Goal: Information Seeking & Learning: Learn about a topic

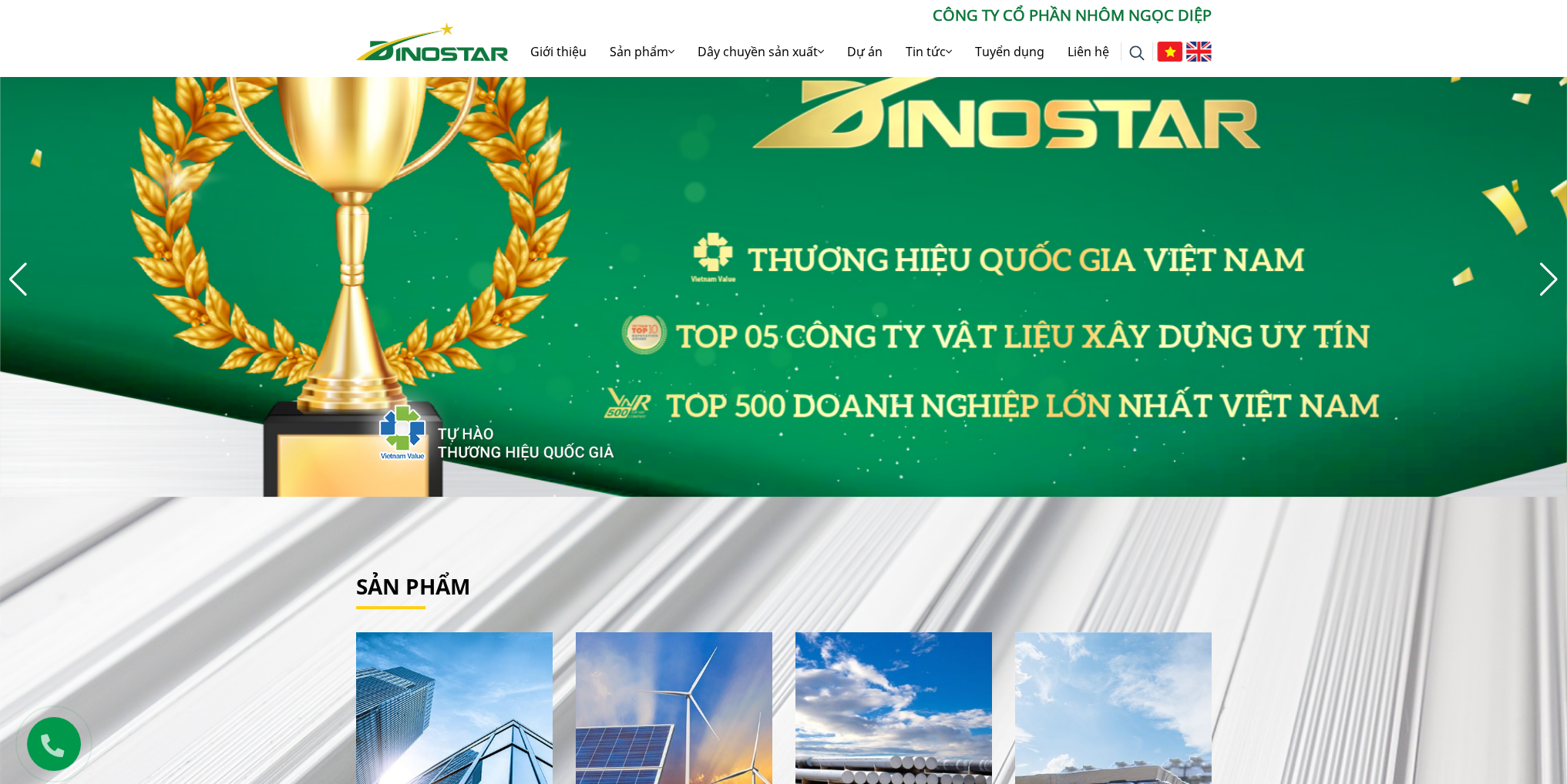
click at [765, 323] on img "3 / 8" at bounding box center [784, 279] width 1567 height 435
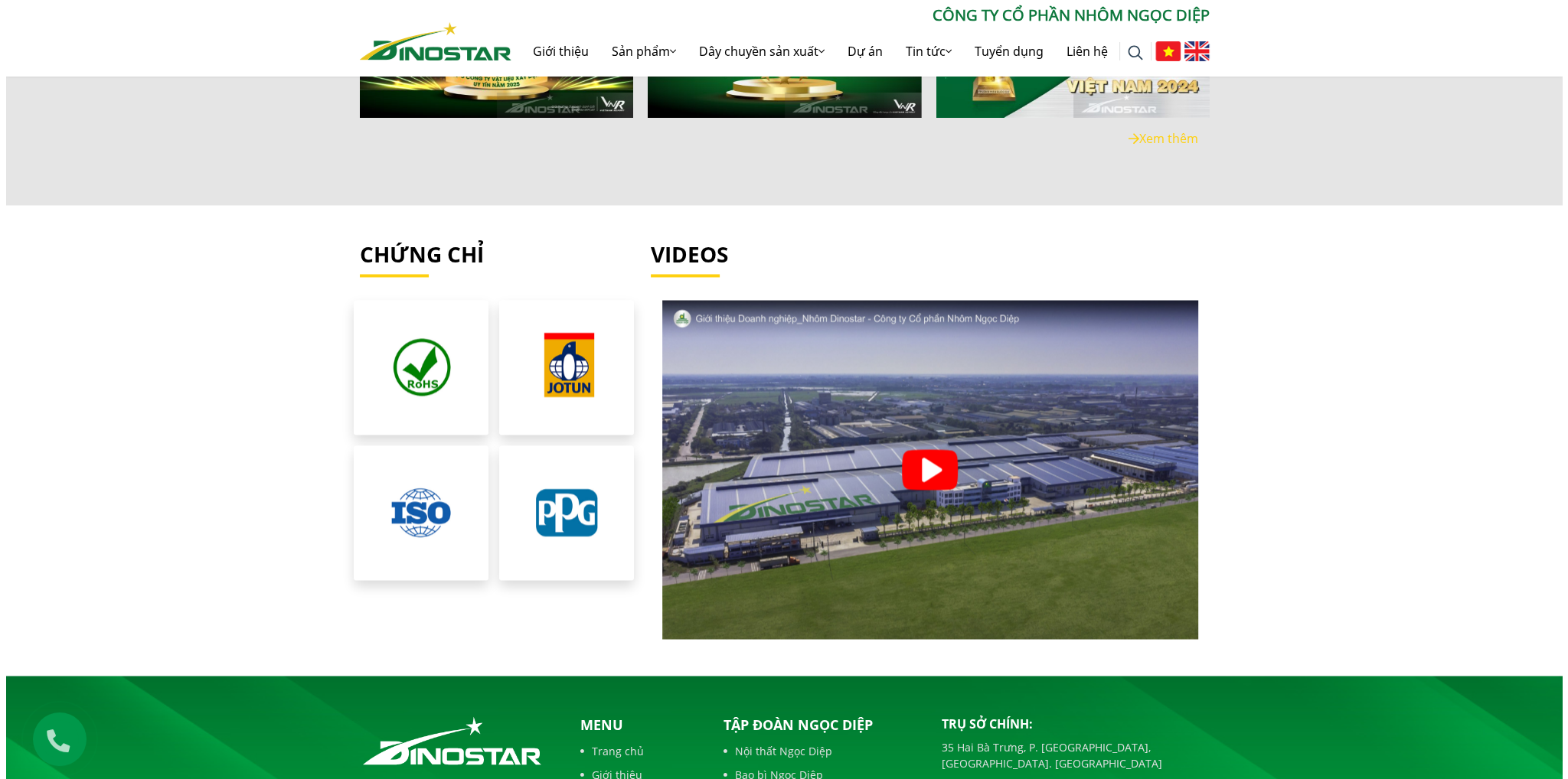
scroll to position [3444, 0]
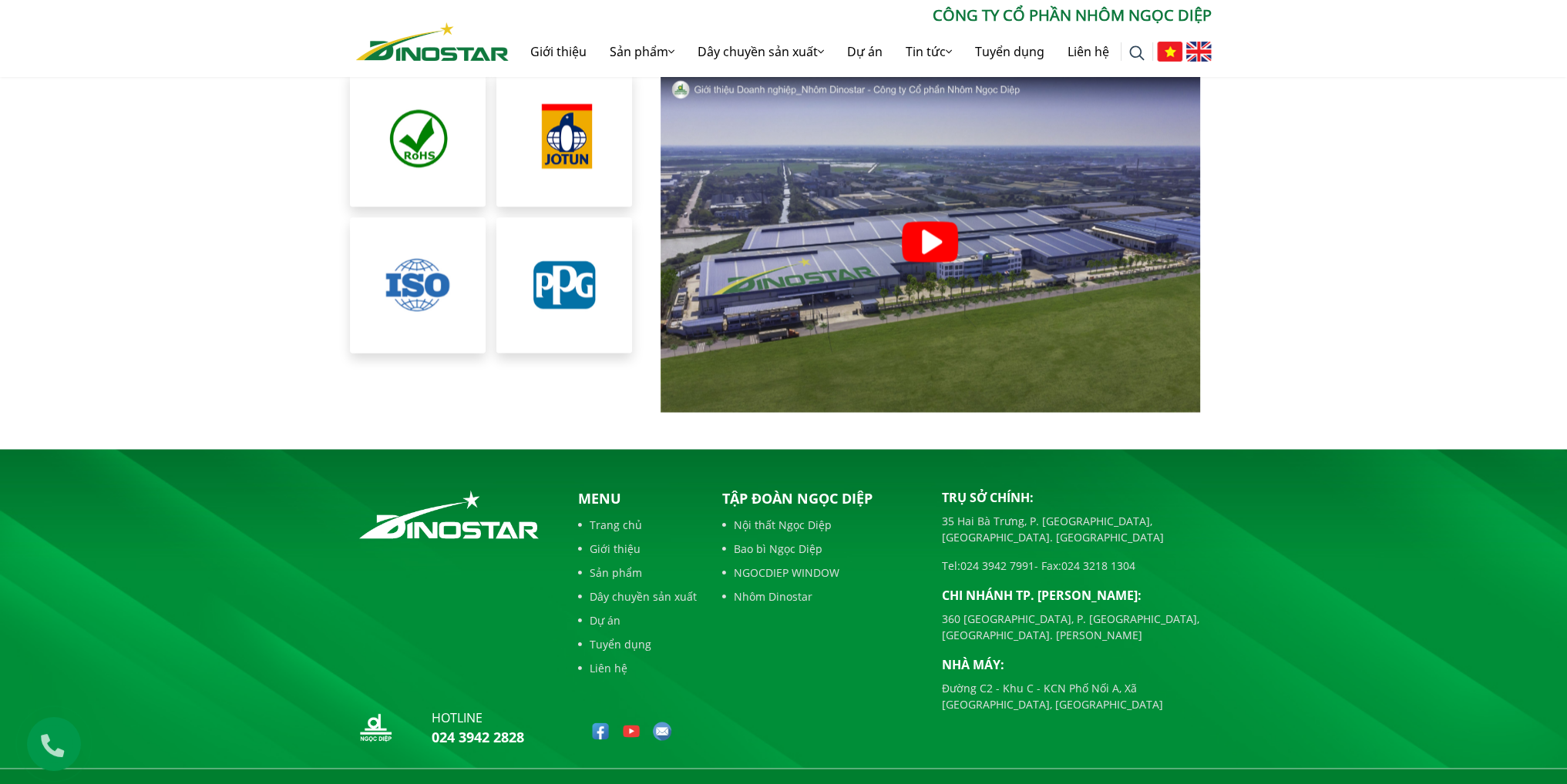
click at [428, 278] on img at bounding box center [417, 284] width 145 height 145
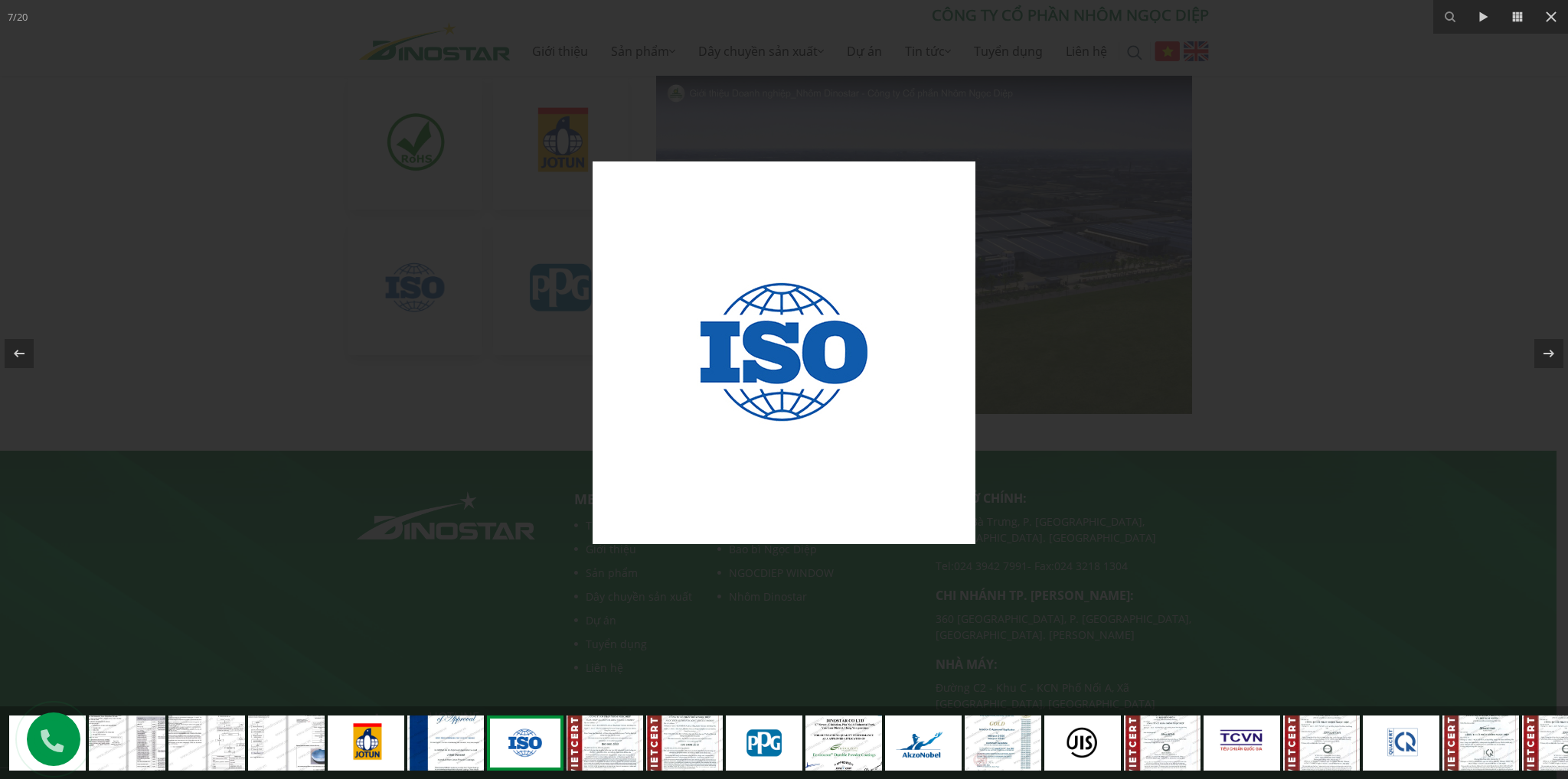
click at [425, 311] on div at bounding box center [784, 353] width 1568 height 706
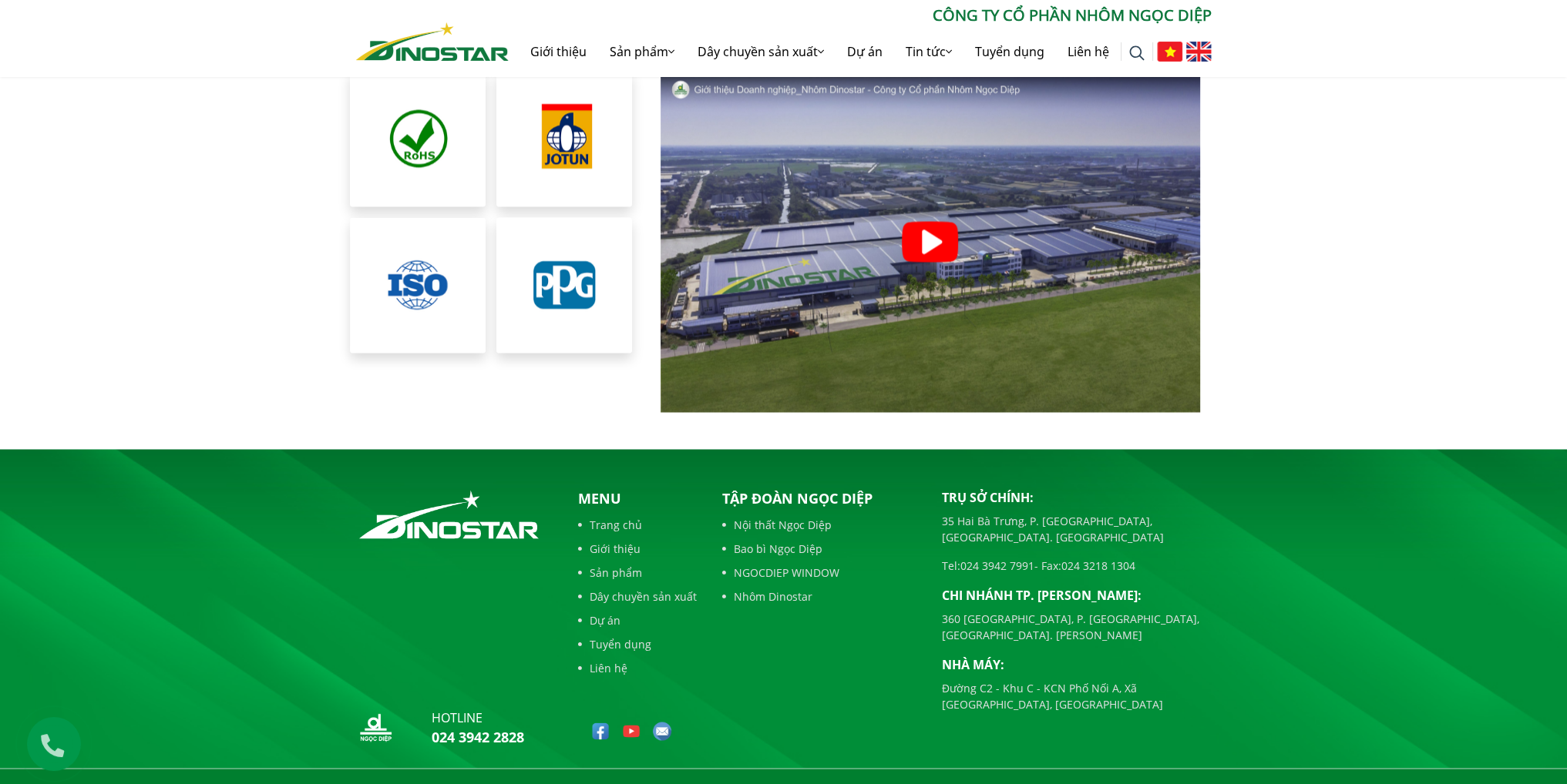
click at [489, 283] on div at bounding box center [417, 290] width 146 height 146
click at [460, 275] on img at bounding box center [417, 284] width 145 height 145
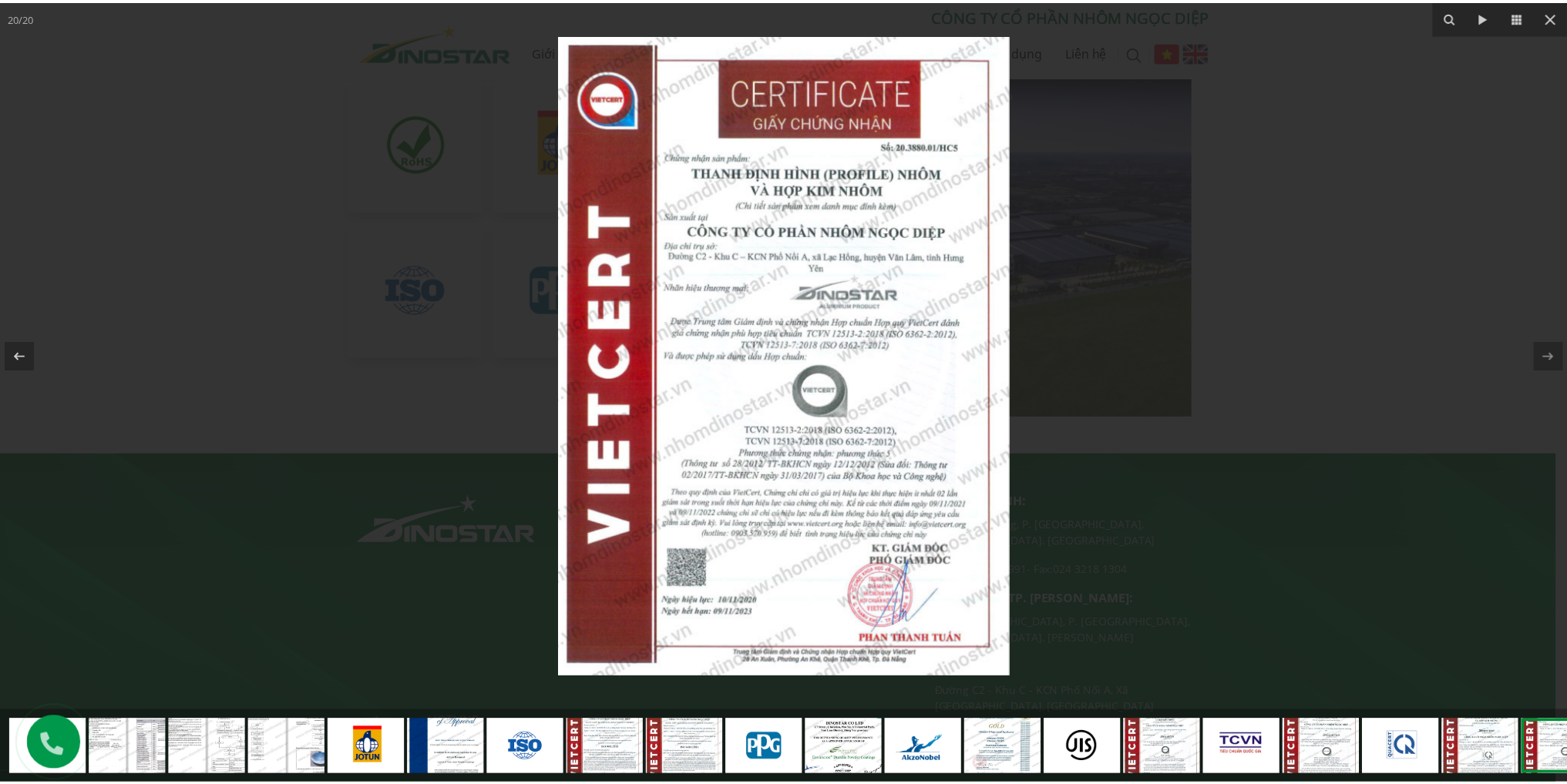
scroll to position [0, 48]
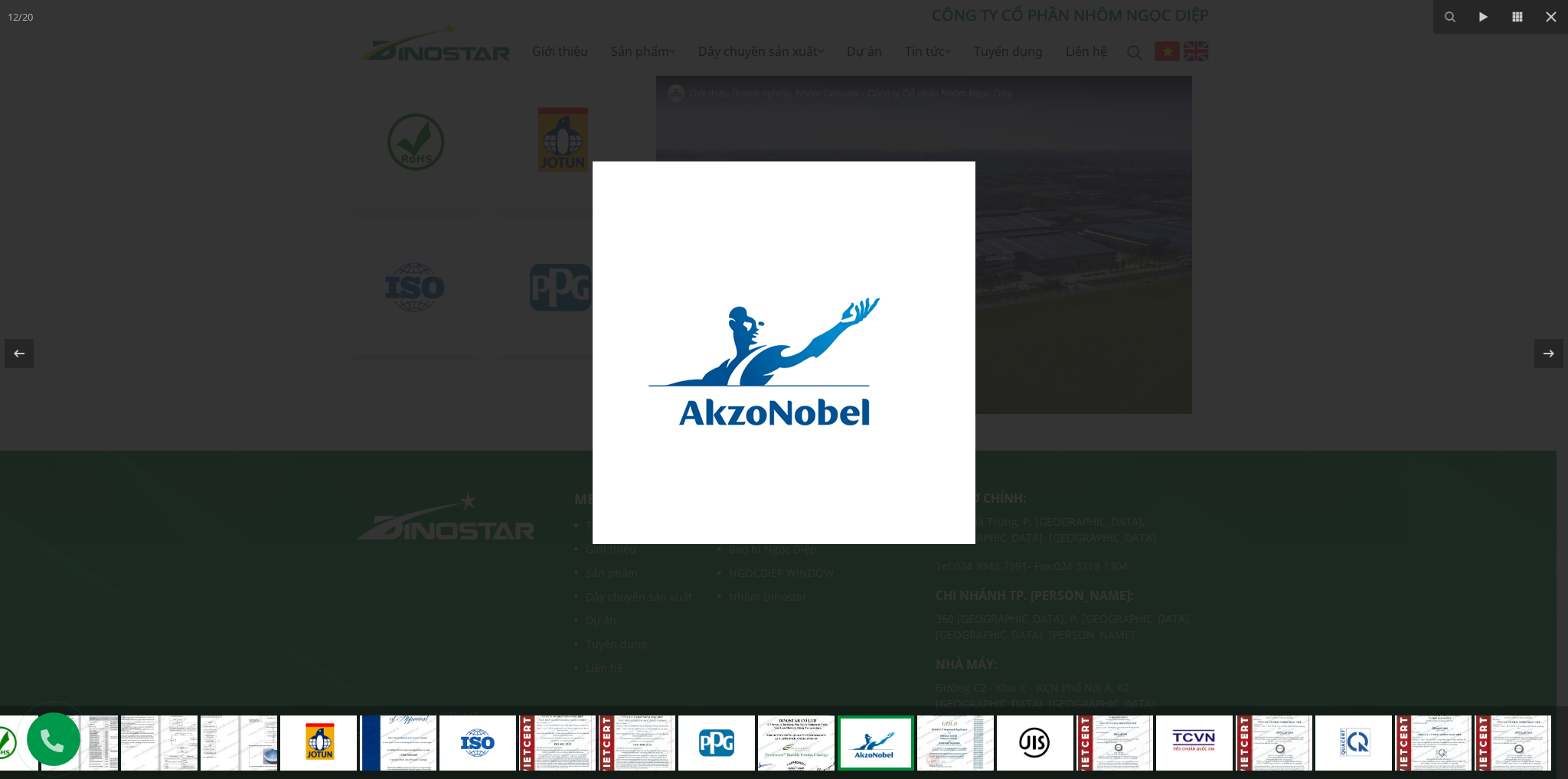
click at [1243, 493] on div at bounding box center [784, 353] width 1568 height 706
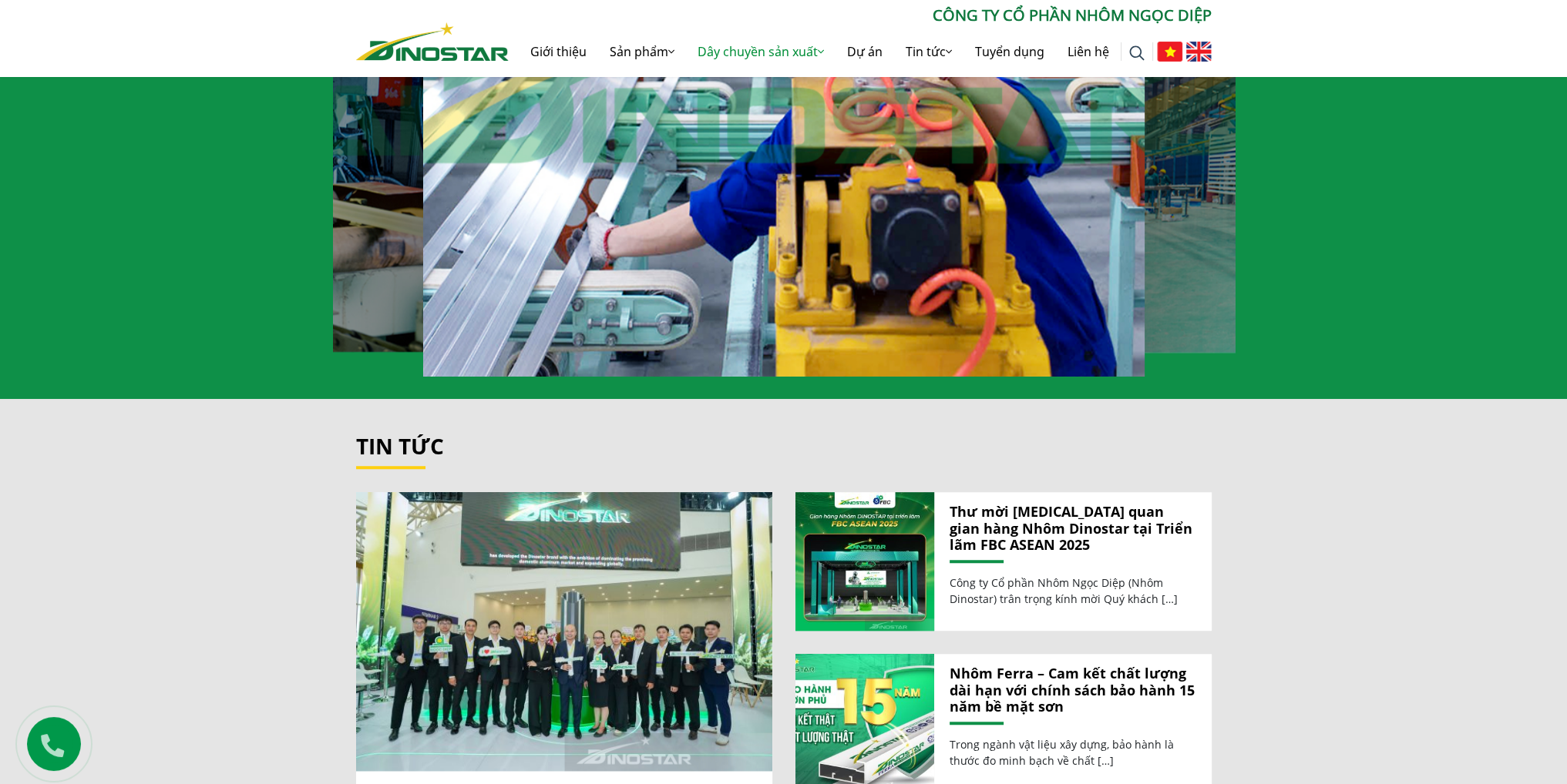
scroll to position [1167, 0]
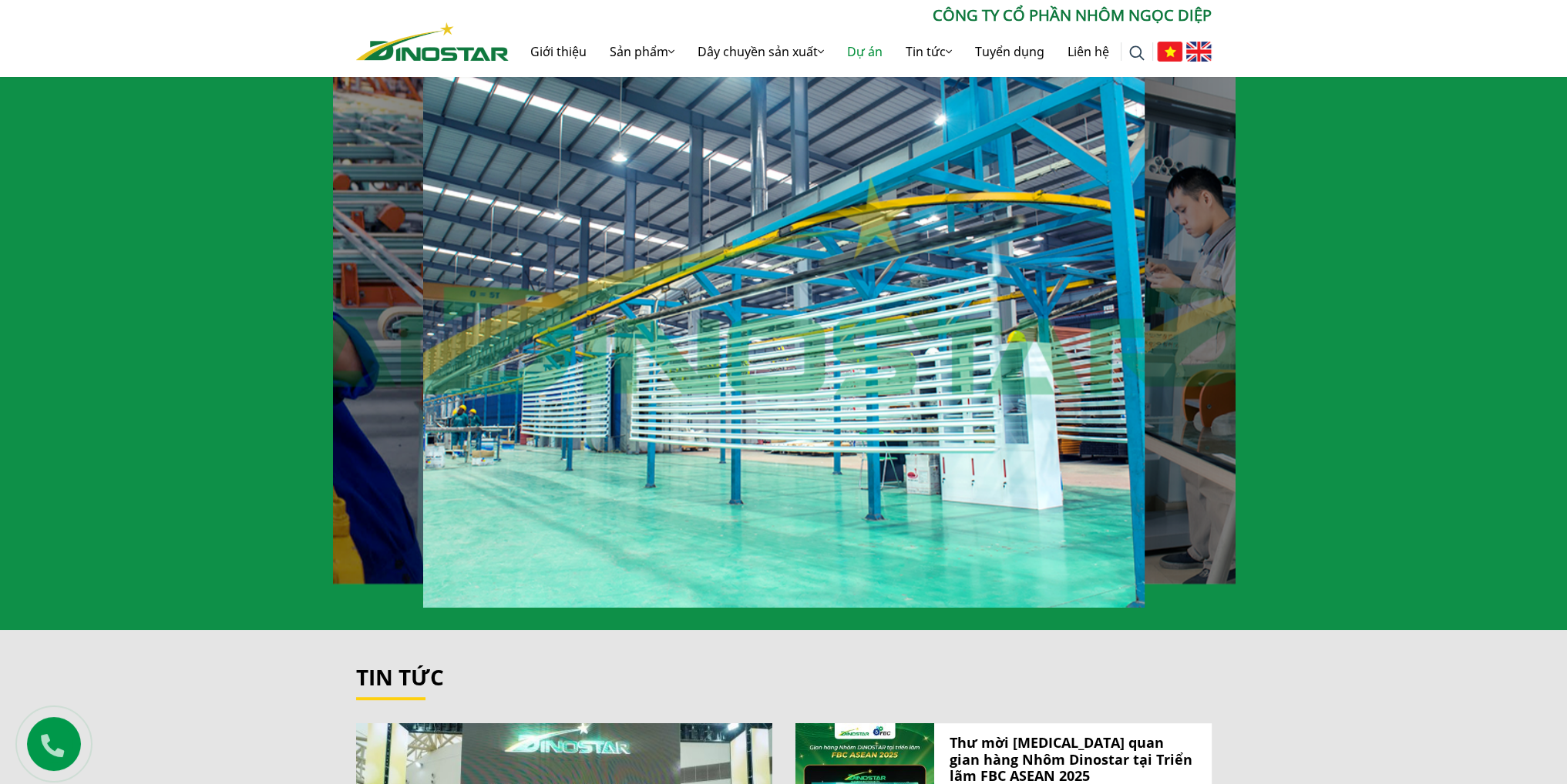
click at [862, 44] on link "Dự án" at bounding box center [865, 51] width 59 height 50
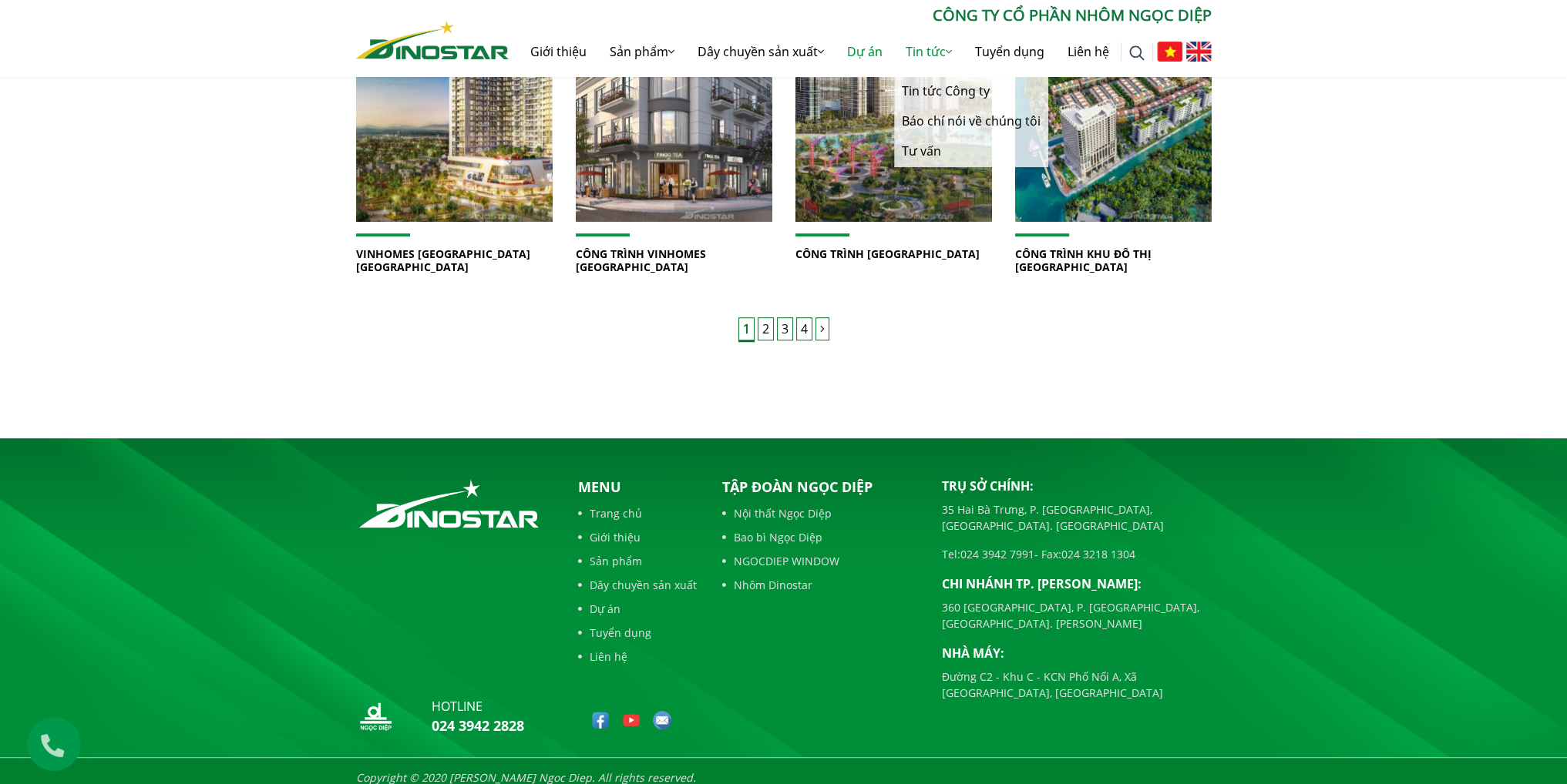
scroll to position [1163, 0]
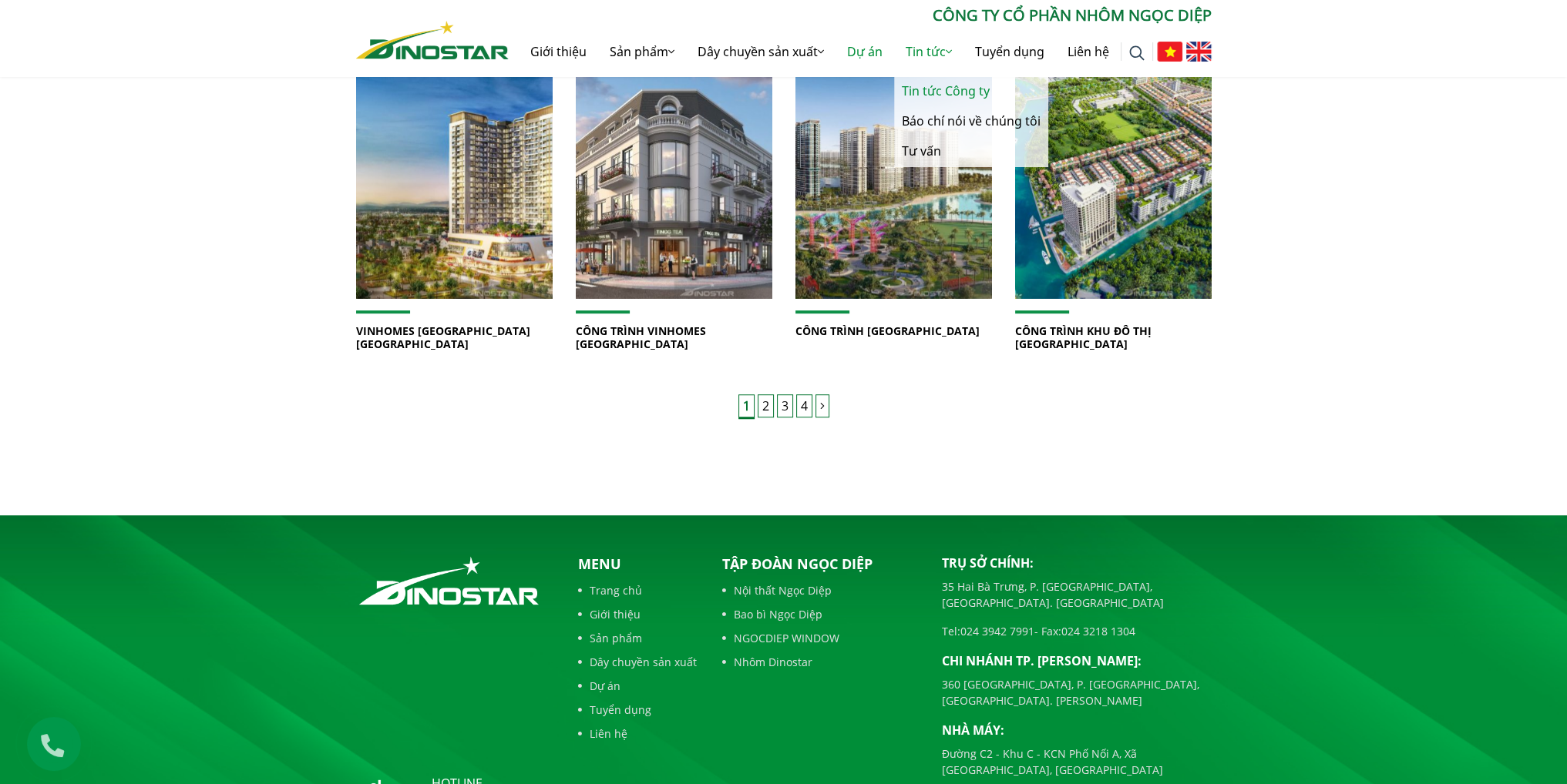
click at [959, 98] on link "Tin tức Công ty" at bounding box center [971, 92] width 154 height 30
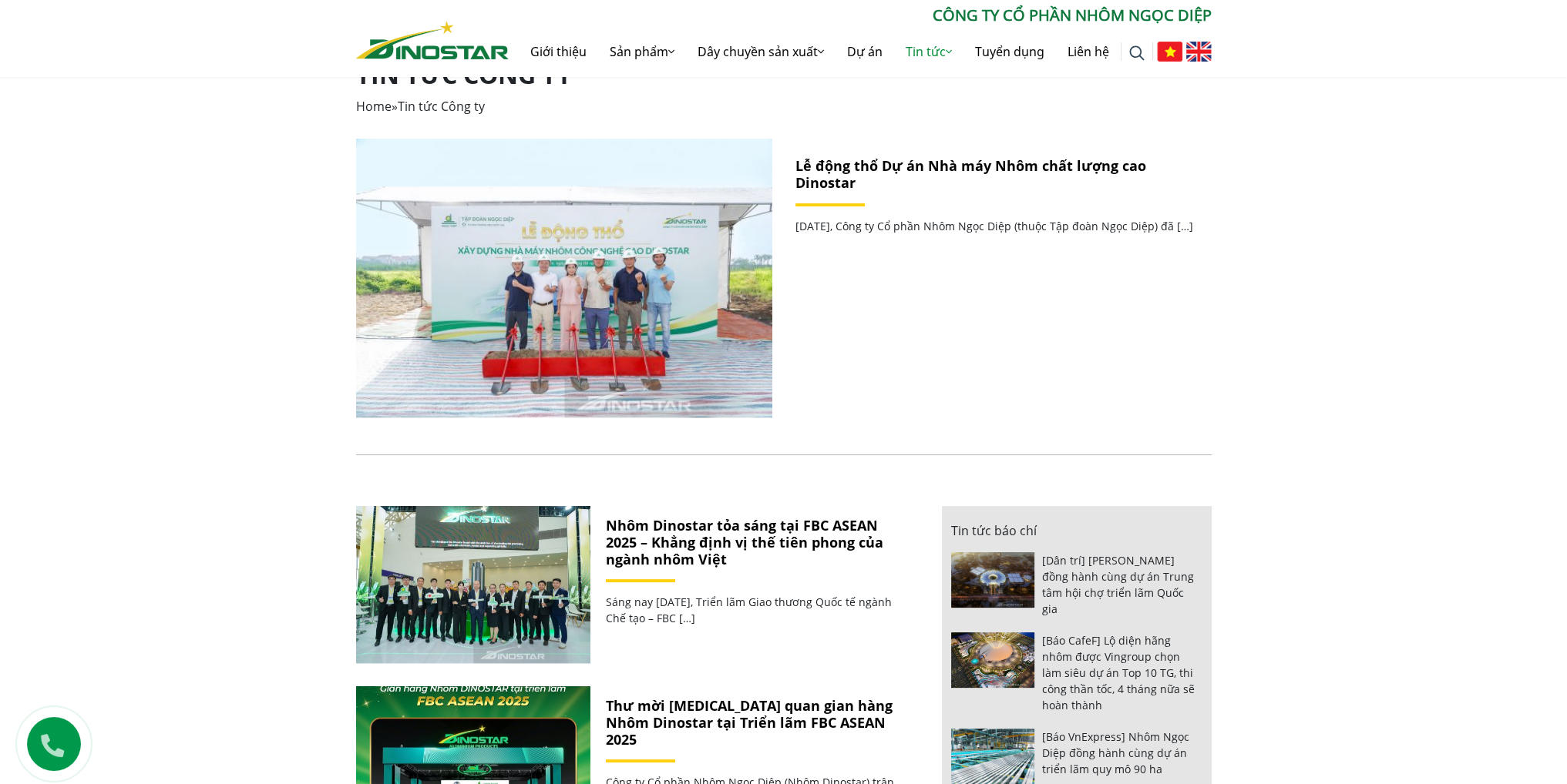
scroll to position [385, 0]
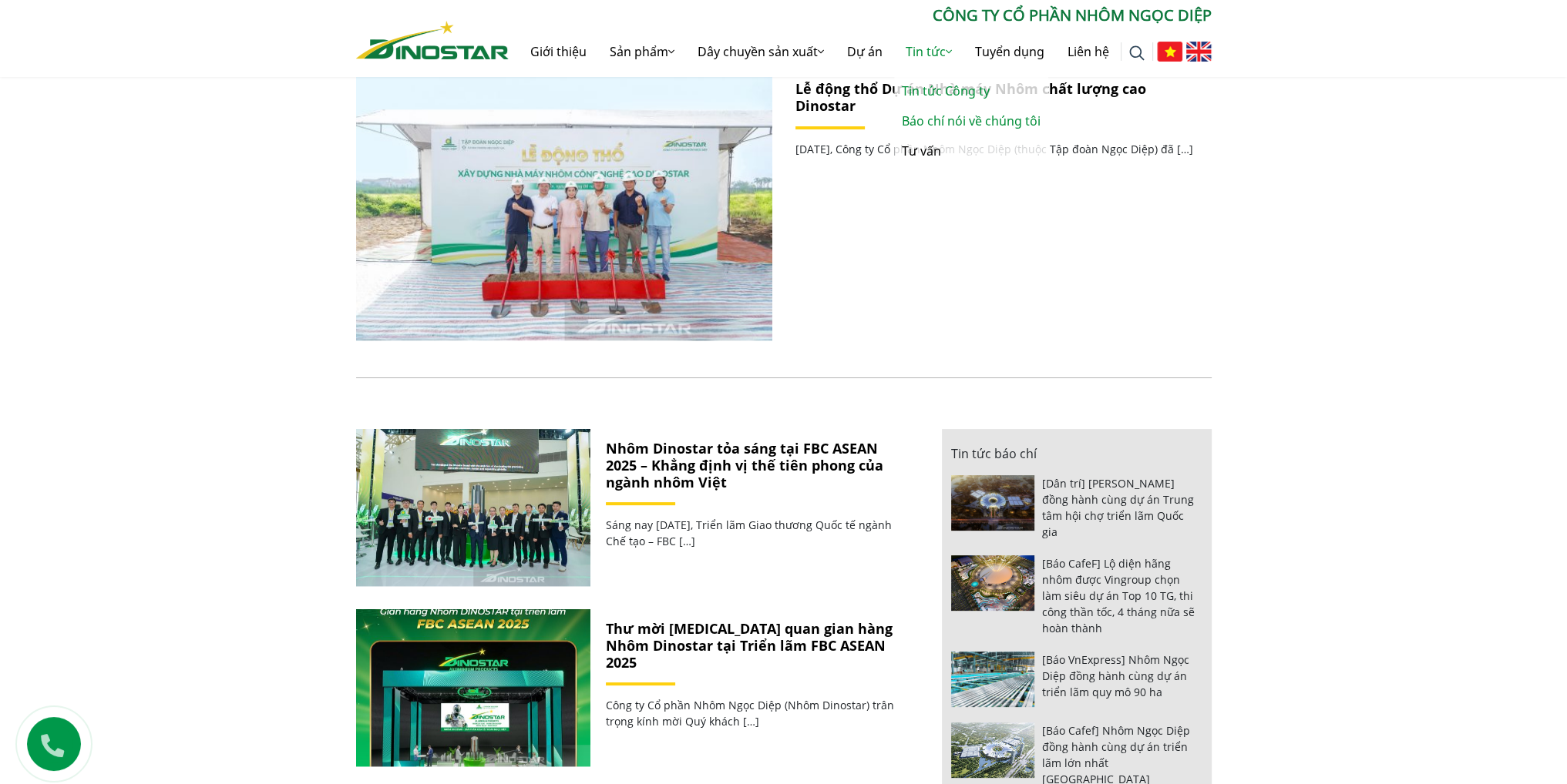
click at [941, 124] on link "Báo chí nói về chúng tôi" at bounding box center [971, 122] width 154 height 30
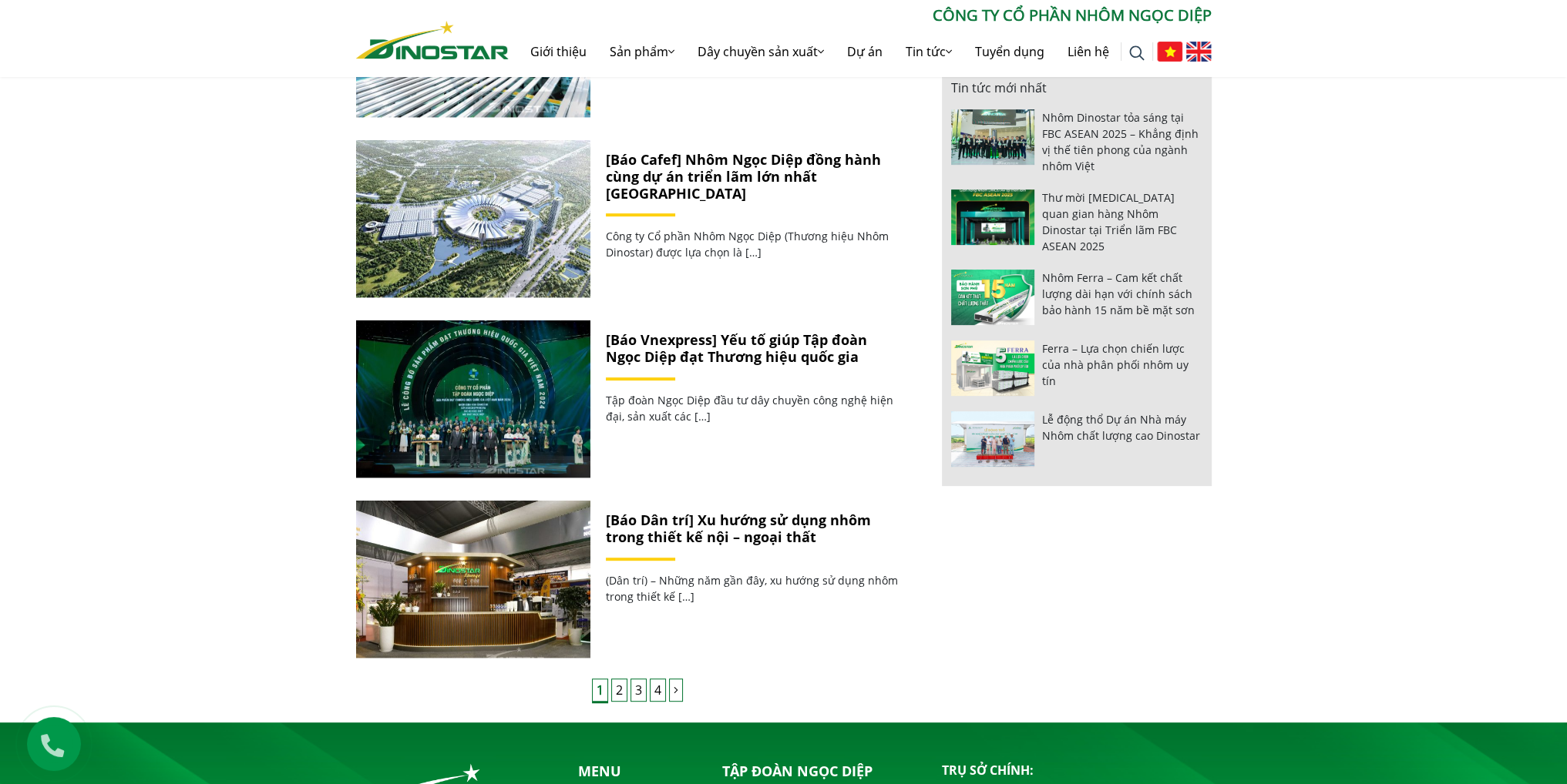
scroll to position [924, 0]
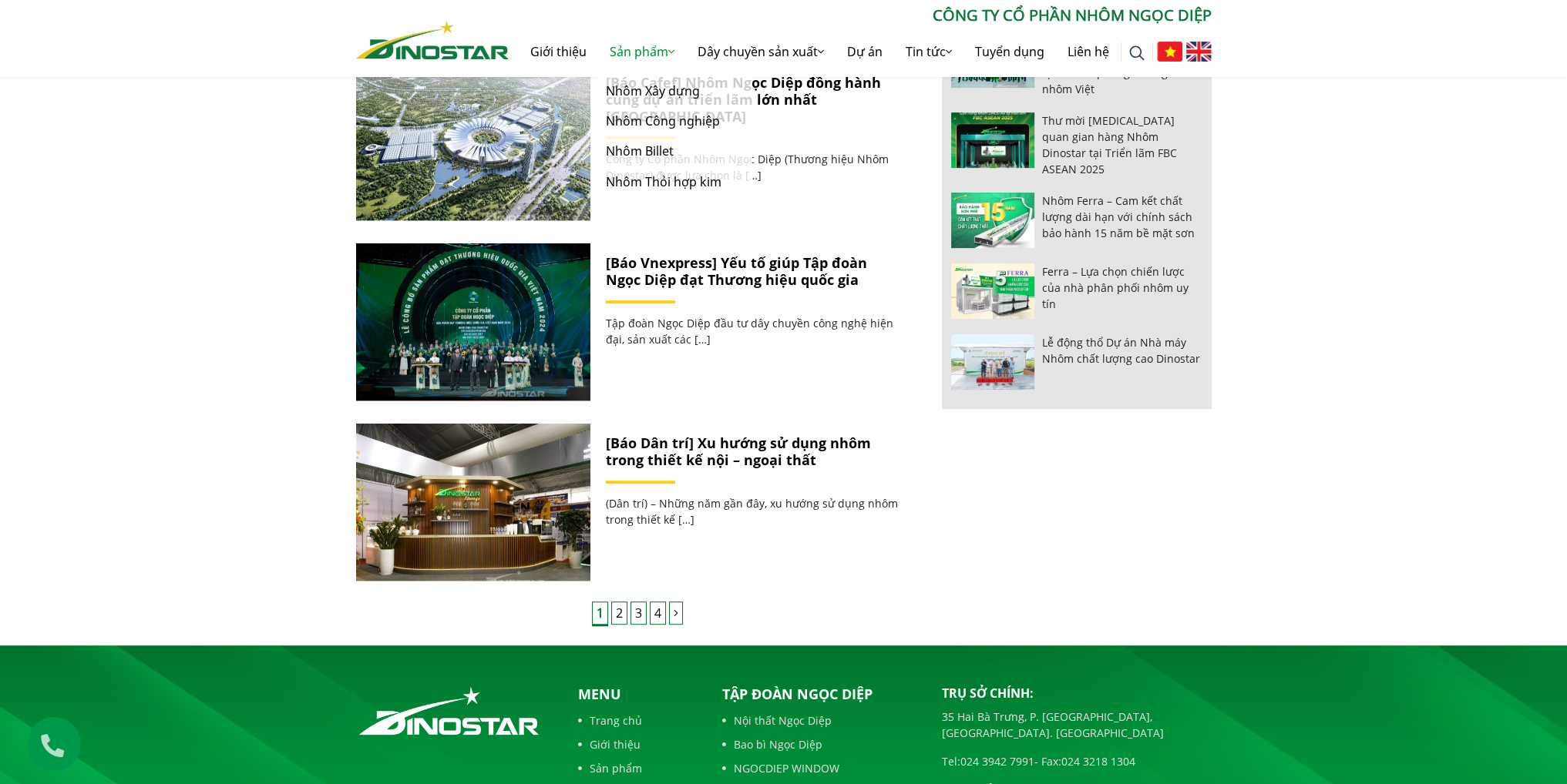
click at [657, 47] on link "Sản phẩm" at bounding box center [642, 51] width 88 height 50
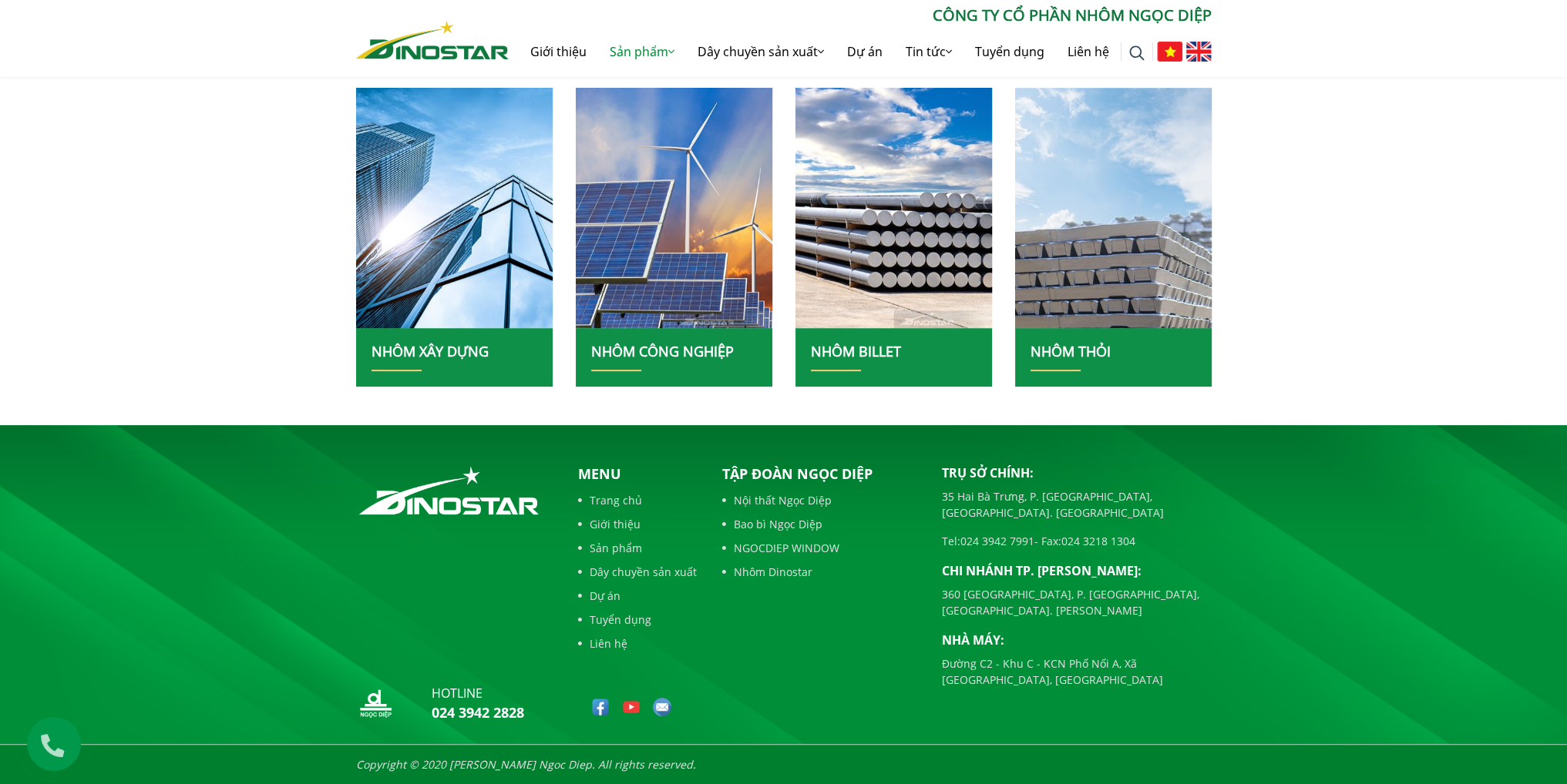
scroll to position [116, 0]
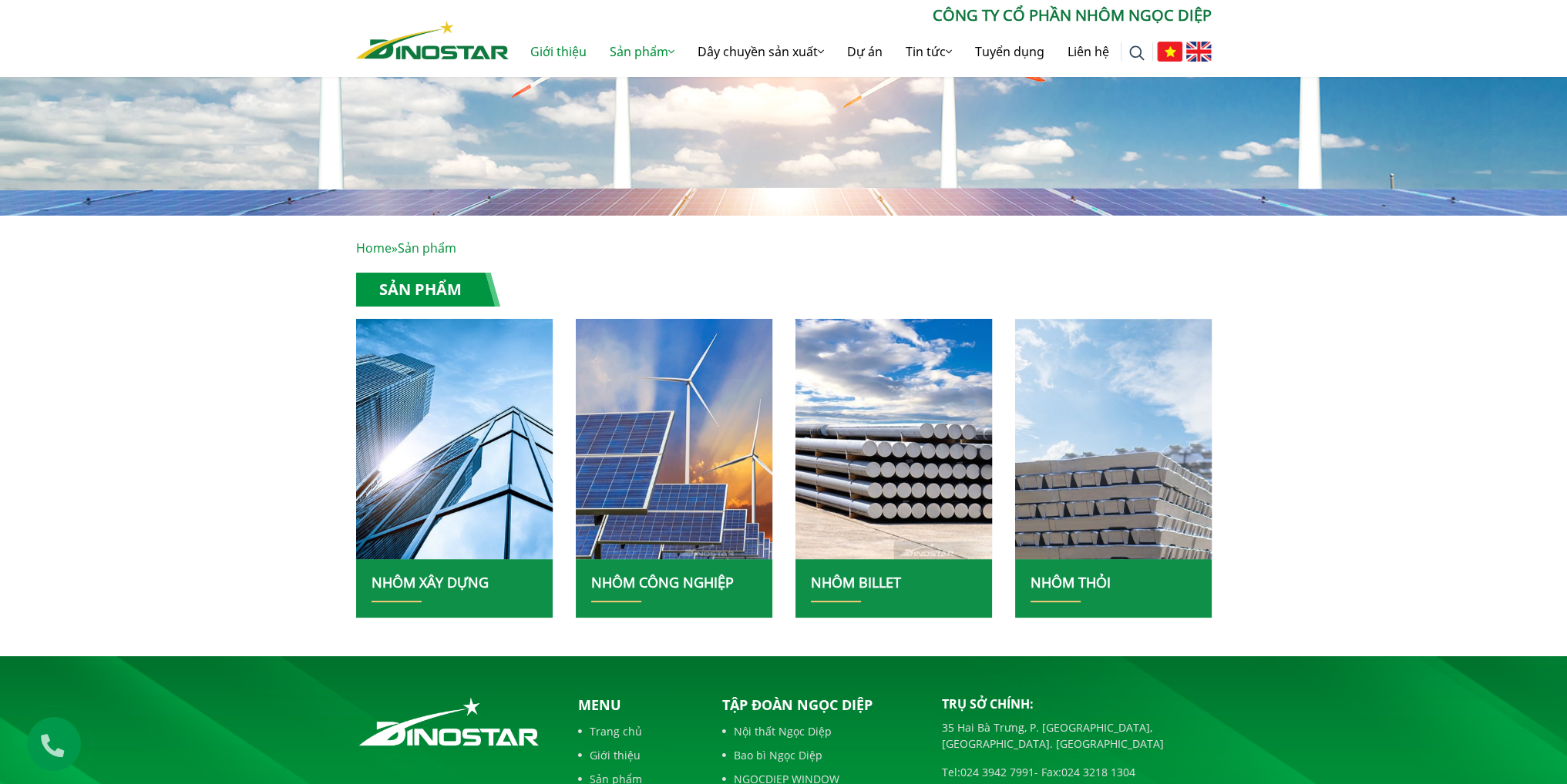
click at [557, 56] on link "Giới thiệu" at bounding box center [558, 51] width 80 height 50
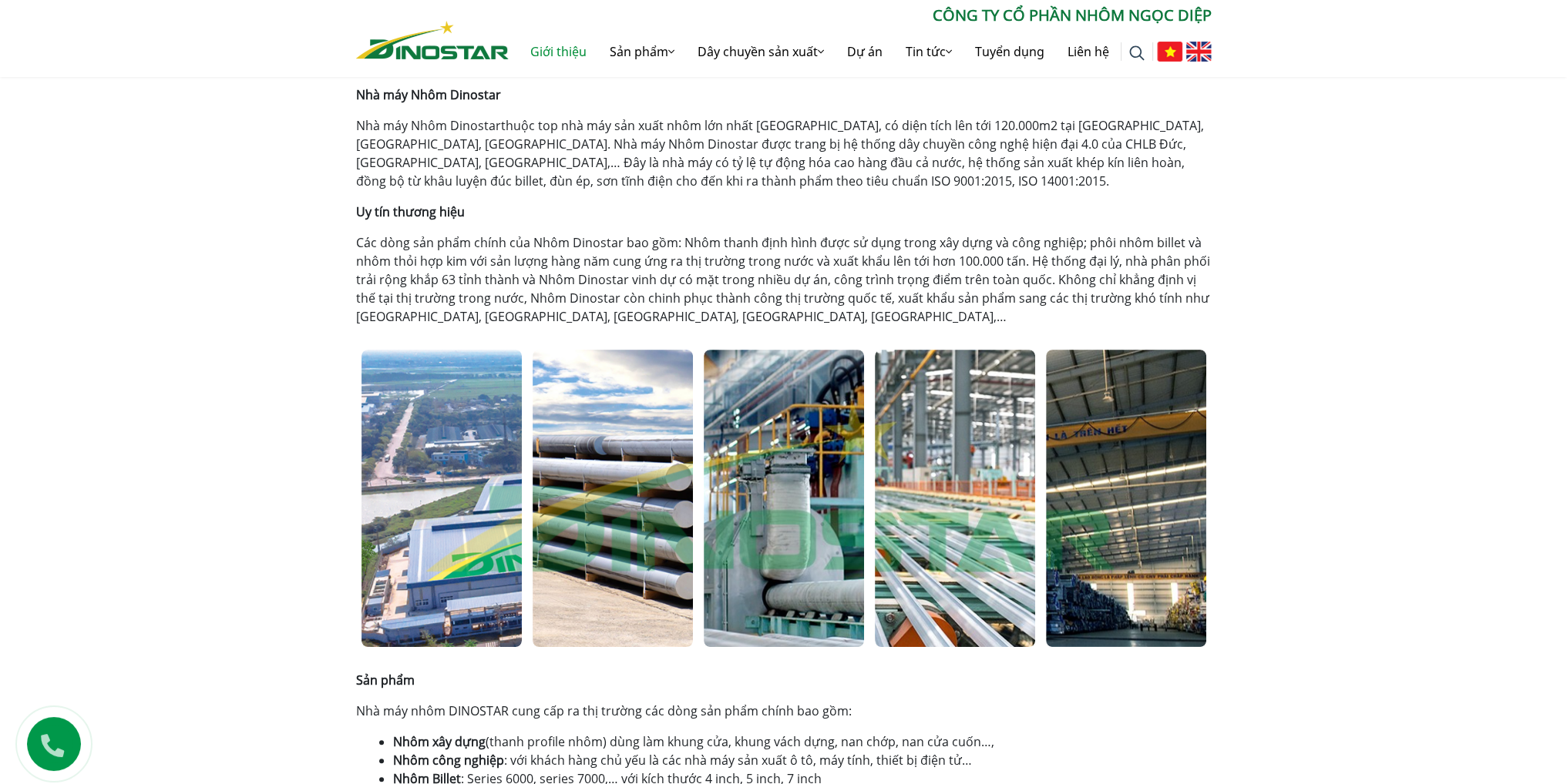
scroll to position [385, 0]
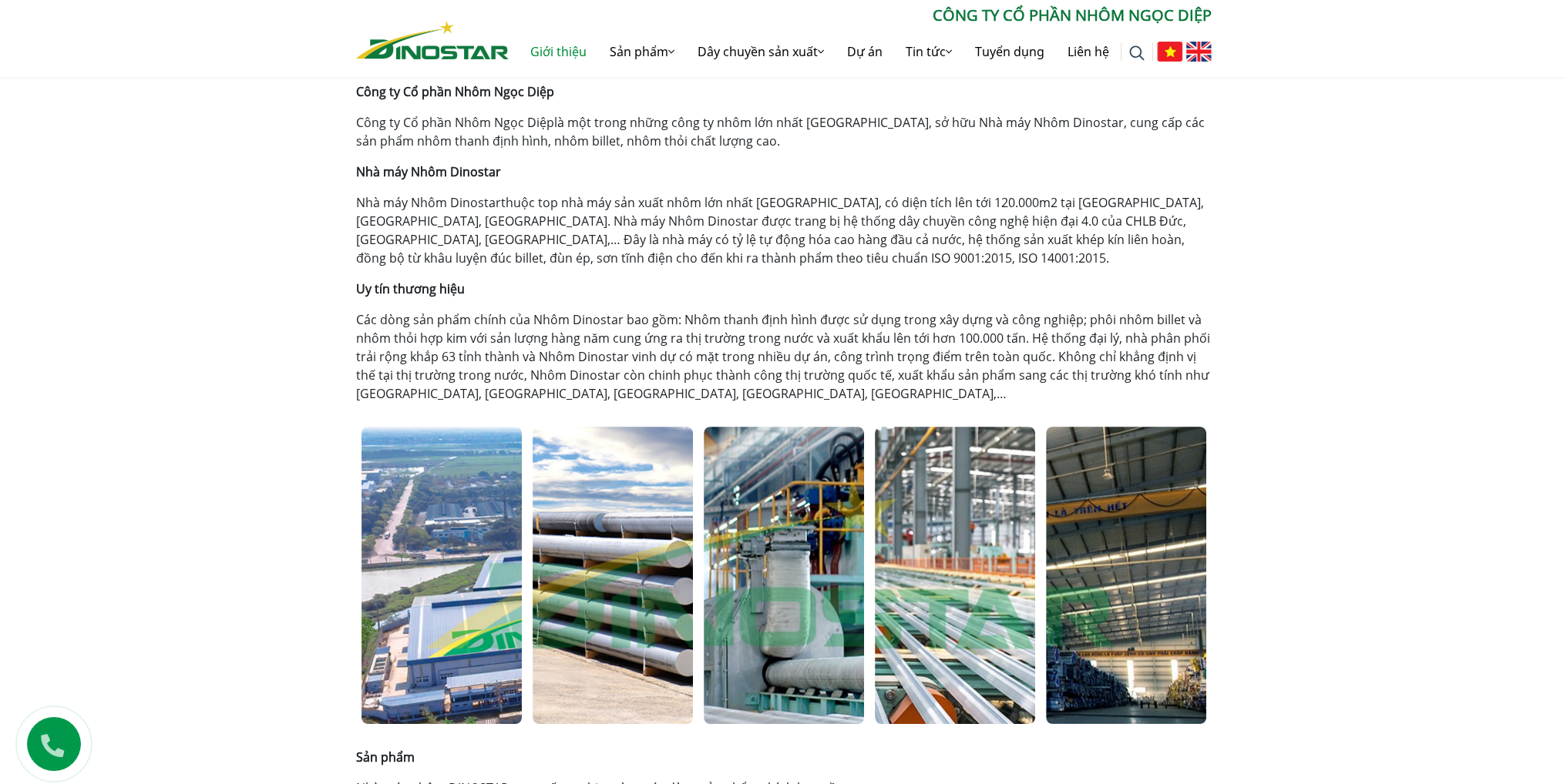
click at [543, 203] on p "Nhà máy Nhôm Dinostar thuộc top nhà máy sản xuất nhôm lớn nhất [GEOGRAPHIC_DATA…" at bounding box center [784, 230] width 856 height 74
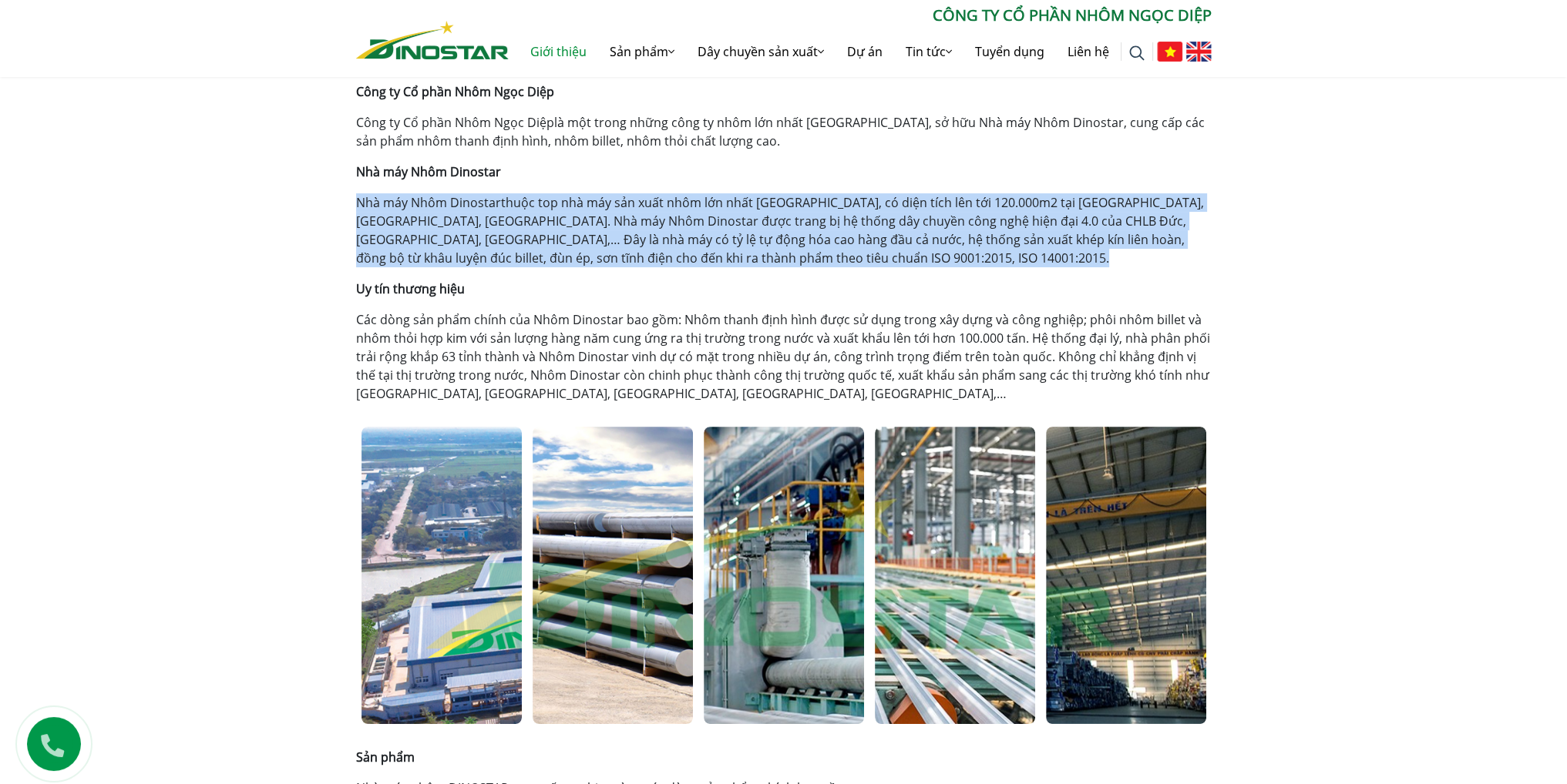
click at [543, 203] on p "Nhà máy Nhôm Dinostar thuộc top nhà máy sản xuất nhôm lớn nhất [GEOGRAPHIC_DATA…" at bounding box center [784, 230] width 856 height 74
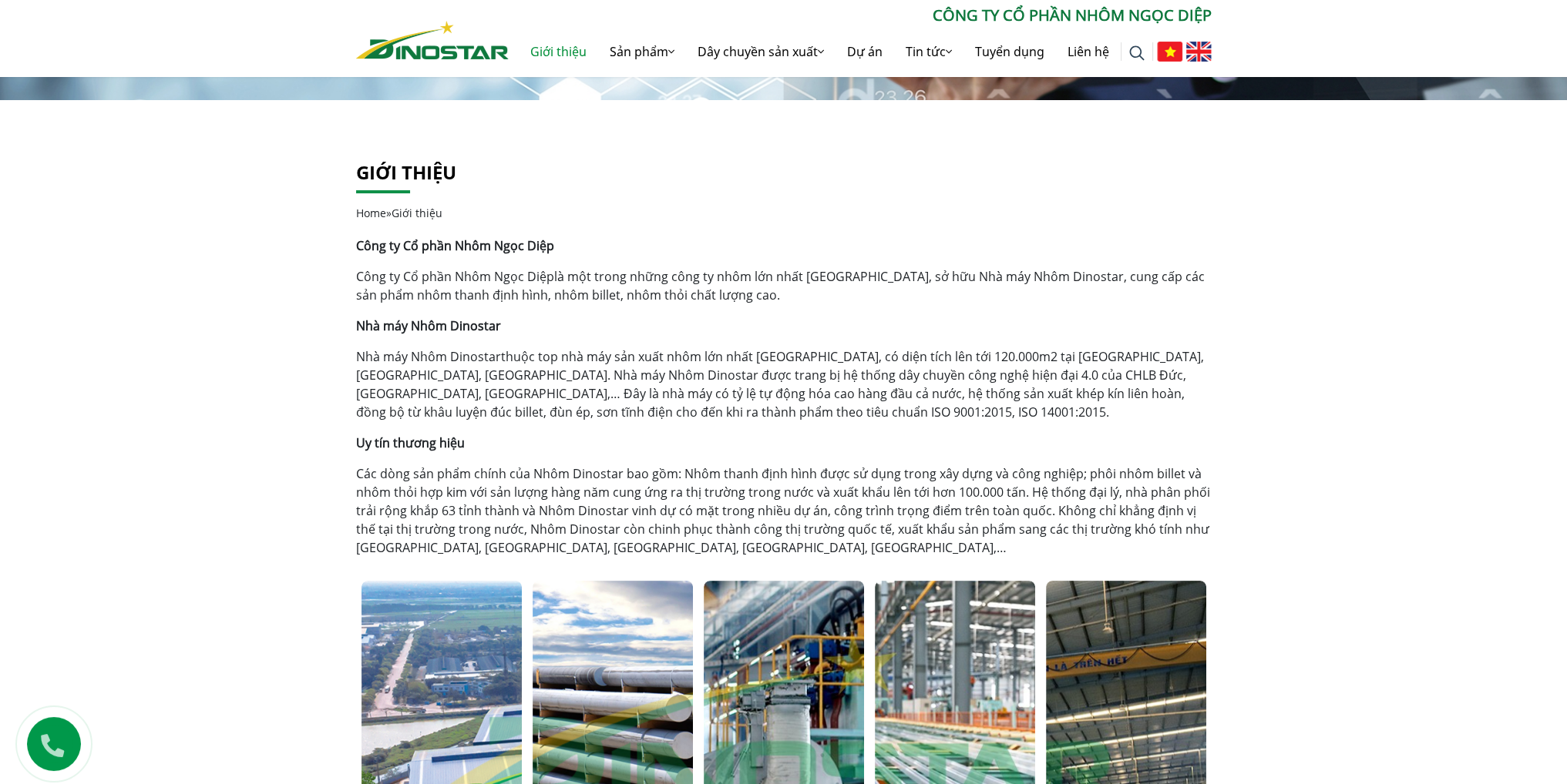
click at [587, 284] on p "Công ty Cổ phần Nhôm Ngọc Diệp là một trong những công ty nhôm lớn nhất [GEOGRA…" at bounding box center [784, 286] width 856 height 37
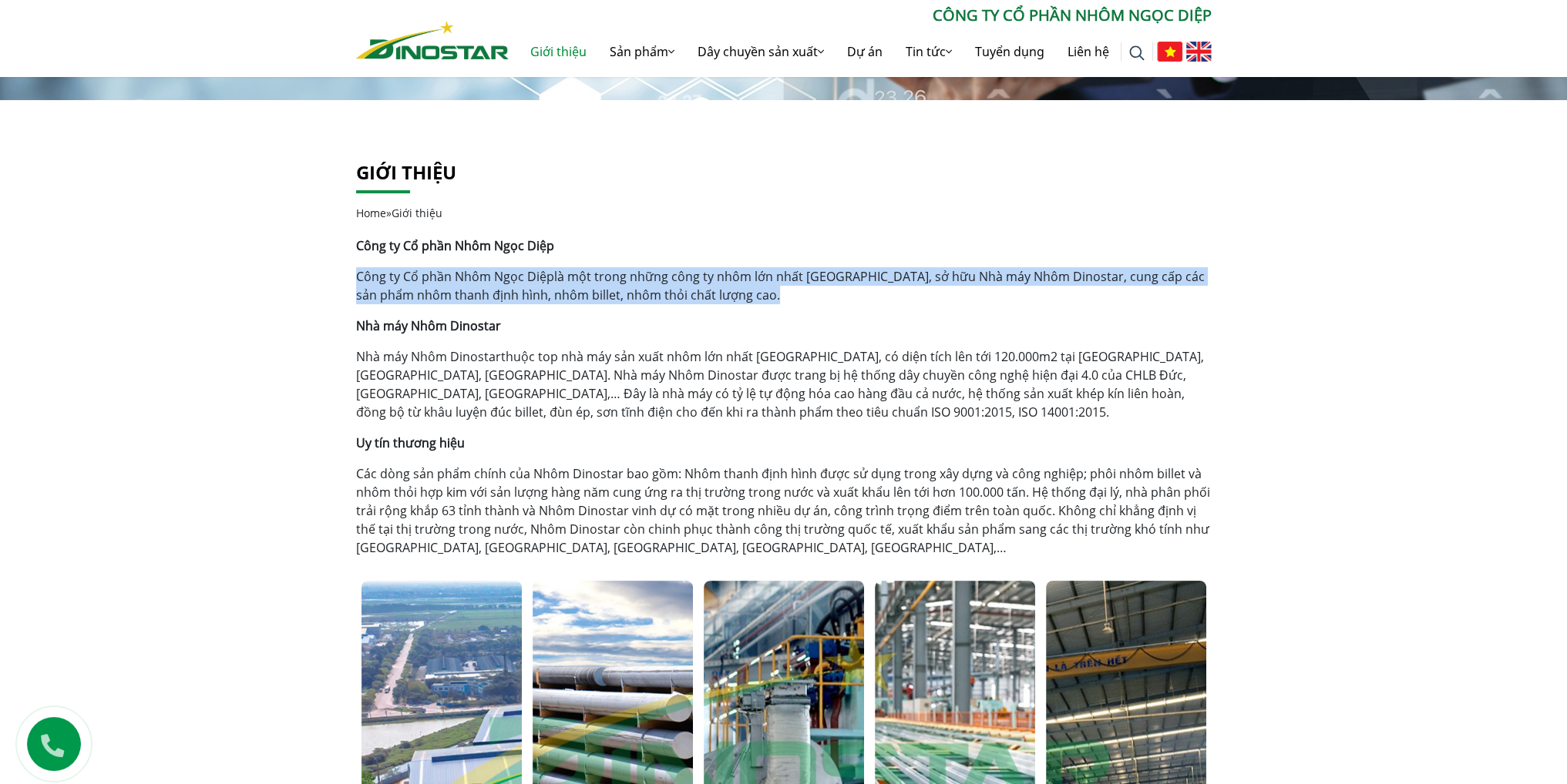
click at [587, 284] on p "Công ty Cổ phần Nhôm Ngọc Diệp là một trong những công ty nhôm lớn nhất [GEOGRA…" at bounding box center [784, 286] width 856 height 37
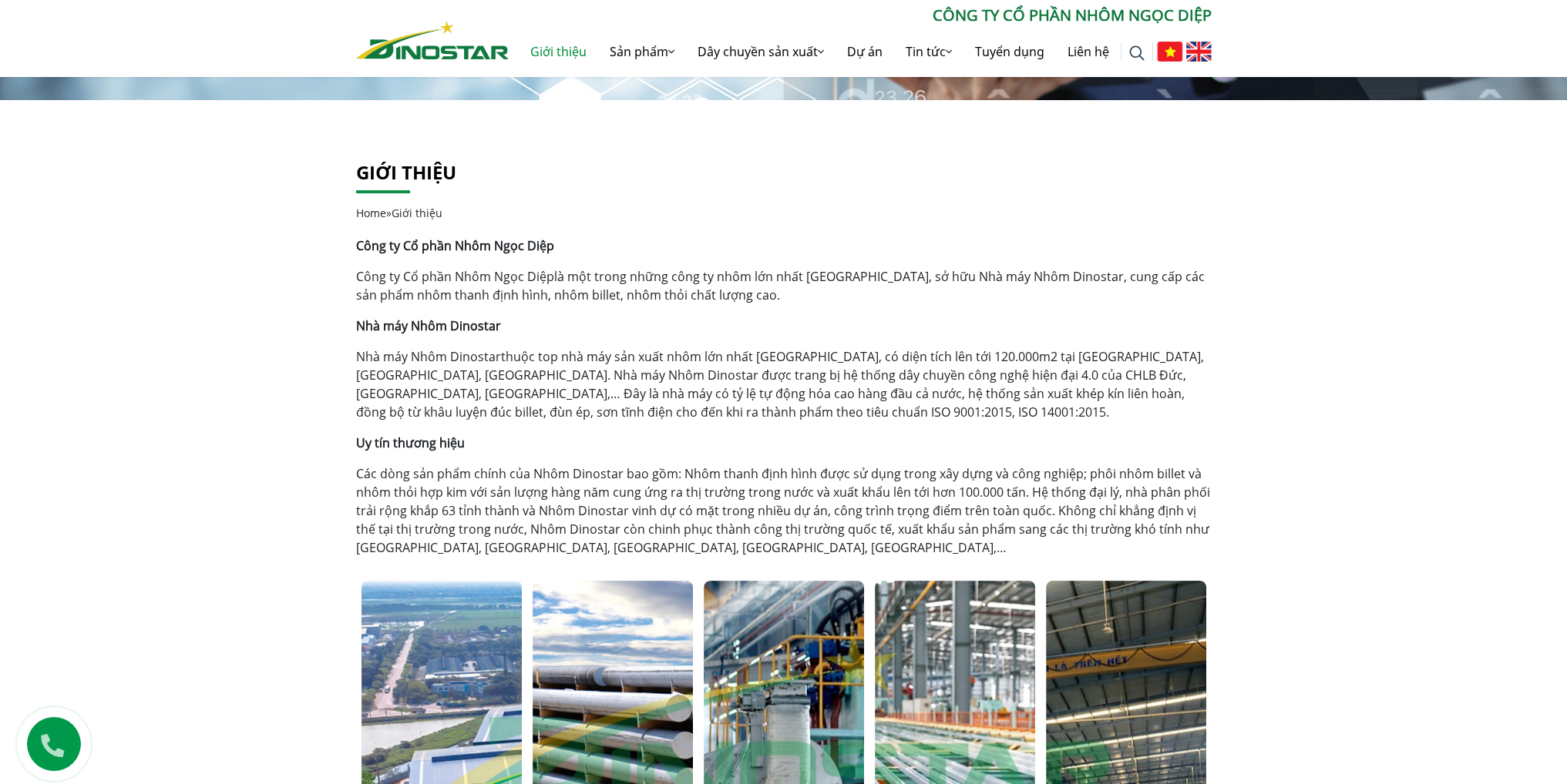
click at [770, 442] on p "Uy tín thương hiệu" at bounding box center [784, 443] width 856 height 19
click at [772, 413] on p "Nhà máy Nhôm Dinostar thuộc top nhà máy sản xuất nhôm lớn nhất [GEOGRAPHIC_DATA…" at bounding box center [784, 384] width 856 height 74
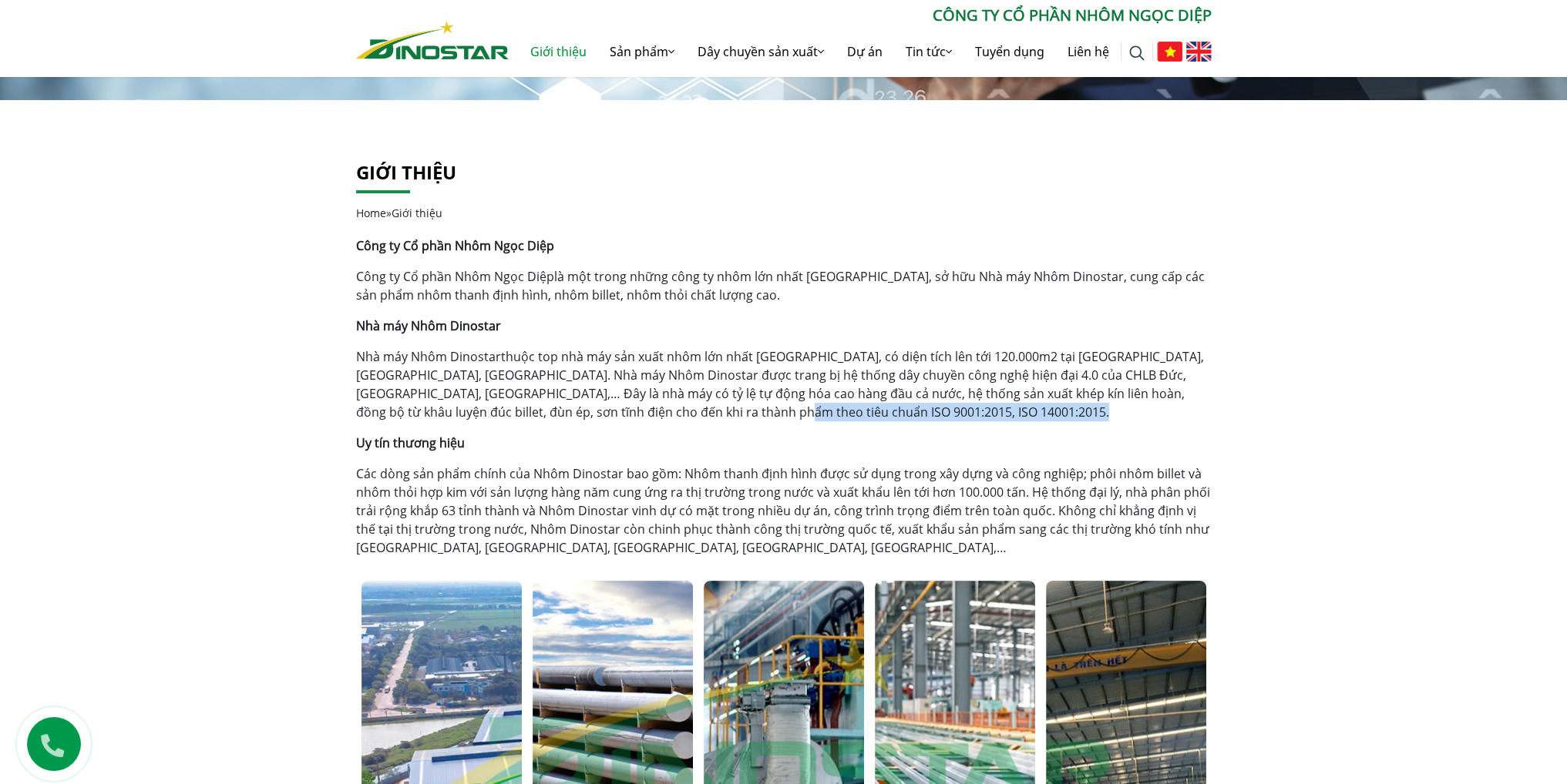
click at [772, 413] on p "Nhà máy Nhôm Dinostar thuộc top nhà máy sản xuất nhôm lớn nhất [GEOGRAPHIC_DATA…" at bounding box center [784, 384] width 856 height 74
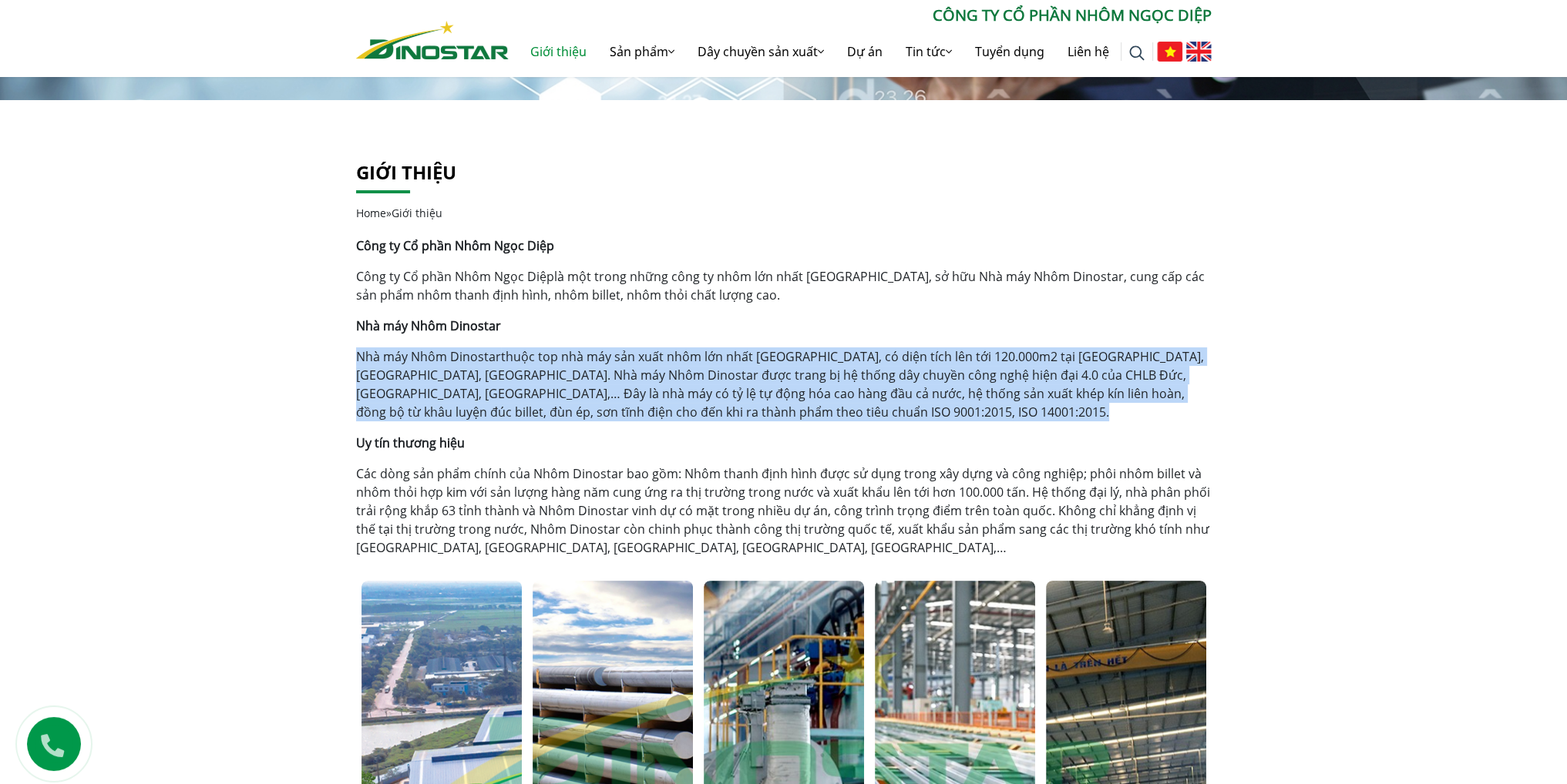
click at [772, 413] on p "Nhà máy Nhôm Dinostar thuộc top nhà máy sản xuất nhôm lớn nhất [GEOGRAPHIC_DATA…" at bounding box center [784, 384] width 856 height 74
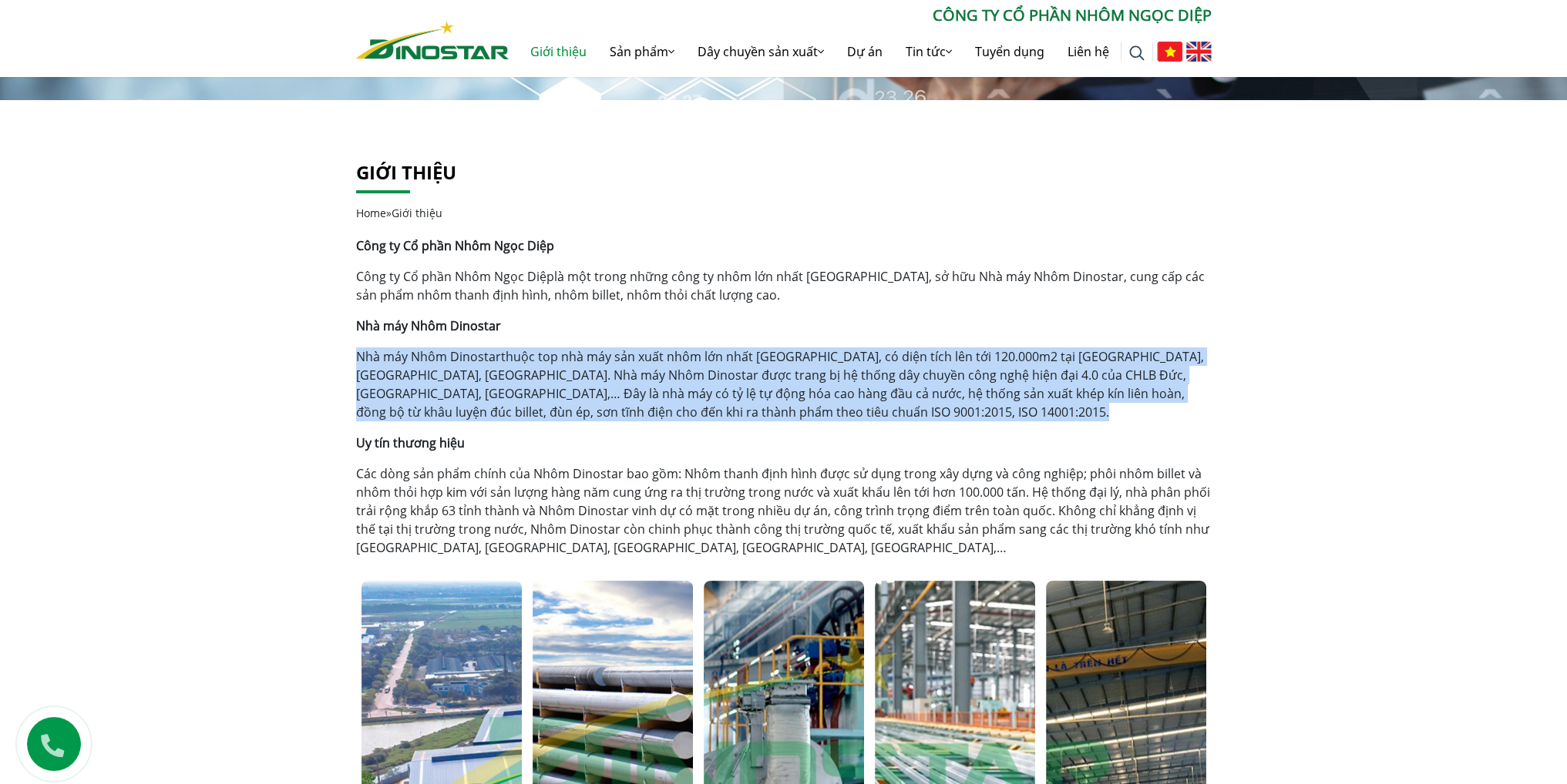
click at [781, 390] on p "Nhà máy Nhôm Dinostar thuộc top nhà máy sản xuất nhôm lớn nhất [GEOGRAPHIC_DATA…" at bounding box center [784, 384] width 856 height 74
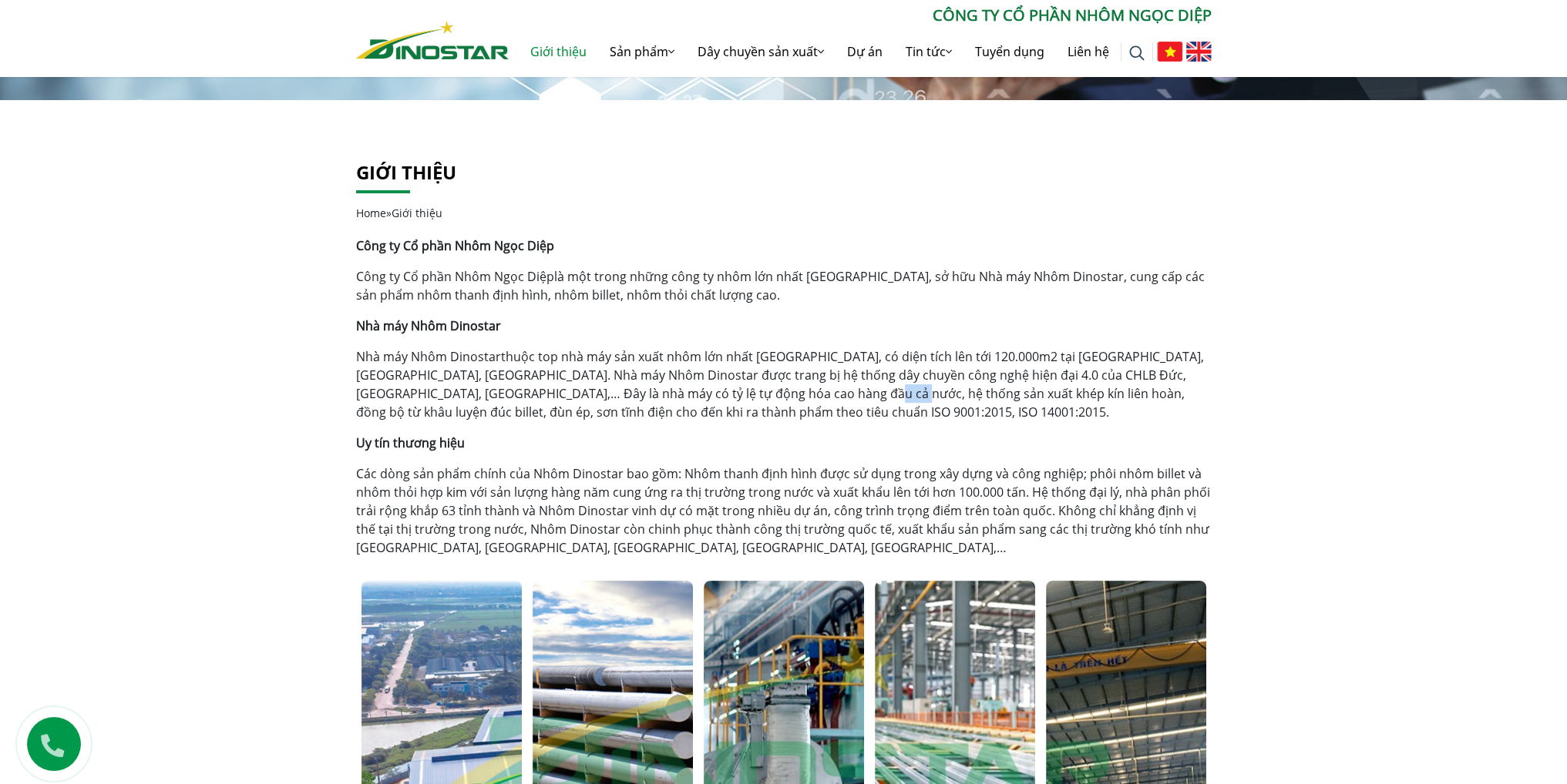
click at [781, 390] on p "Nhà máy Nhôm Dinostar thuộc top nhà máy sản xuất nhôm lớn nhất [GEOGRAPHIC_DATA…" at bounding box center [784, 384] width 856 height 74
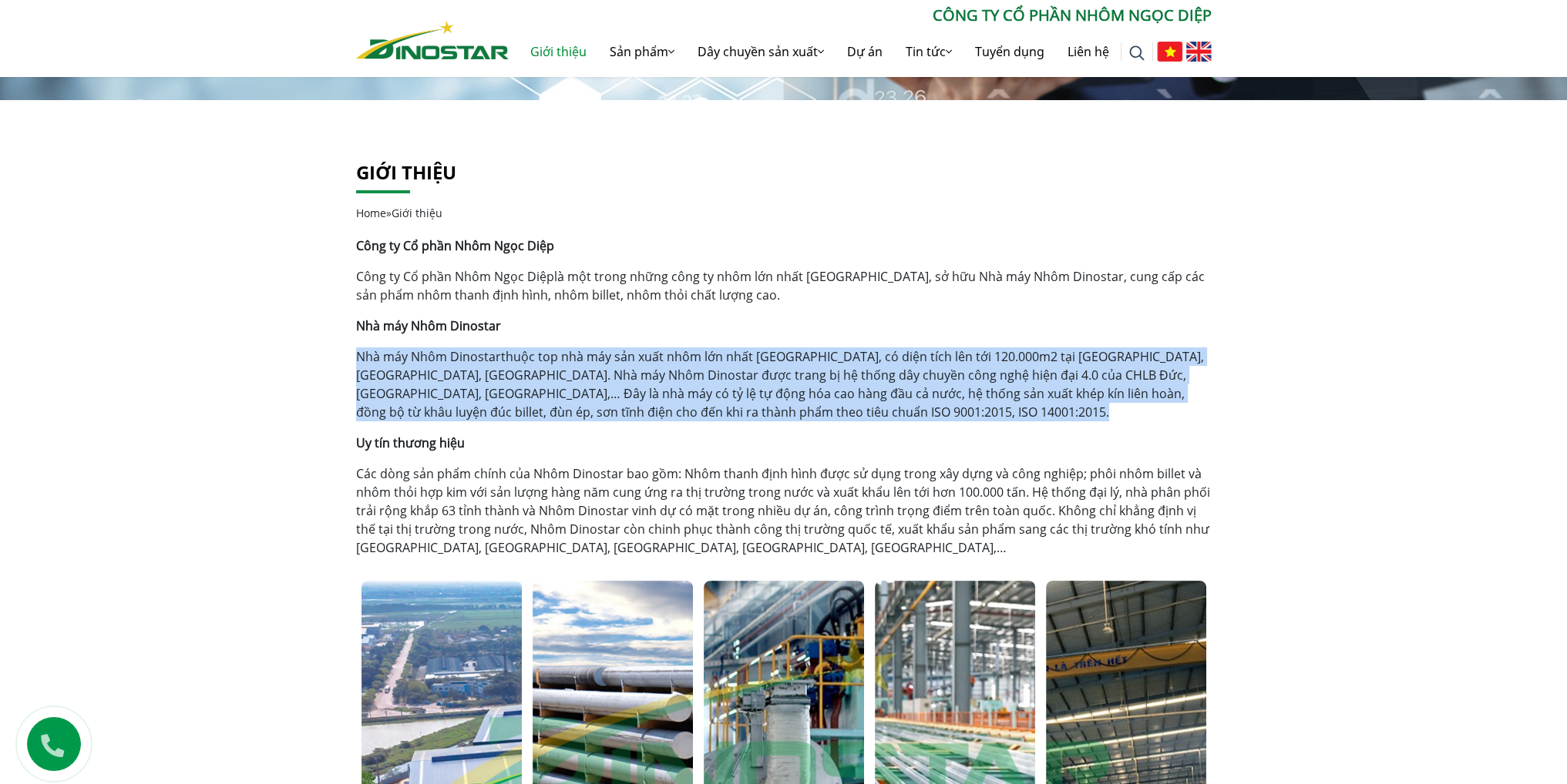
click at [781, 390] on p "Nhà máy Nhôm Dinostar thuộc top nhà máy sản xuất nhôm lớn nhất [GEOGRAPHIC_DATA…" at bounding box center [784, 384] width 856 height 74
click at [526, 346] on div "Công ty Cổ phần Nhôm Ngọc Diệp Công ty Cổ phần Nhôm Ngọc Diệp là một trong nhữn…" at bounding box center [784, 397] width 856 height 321
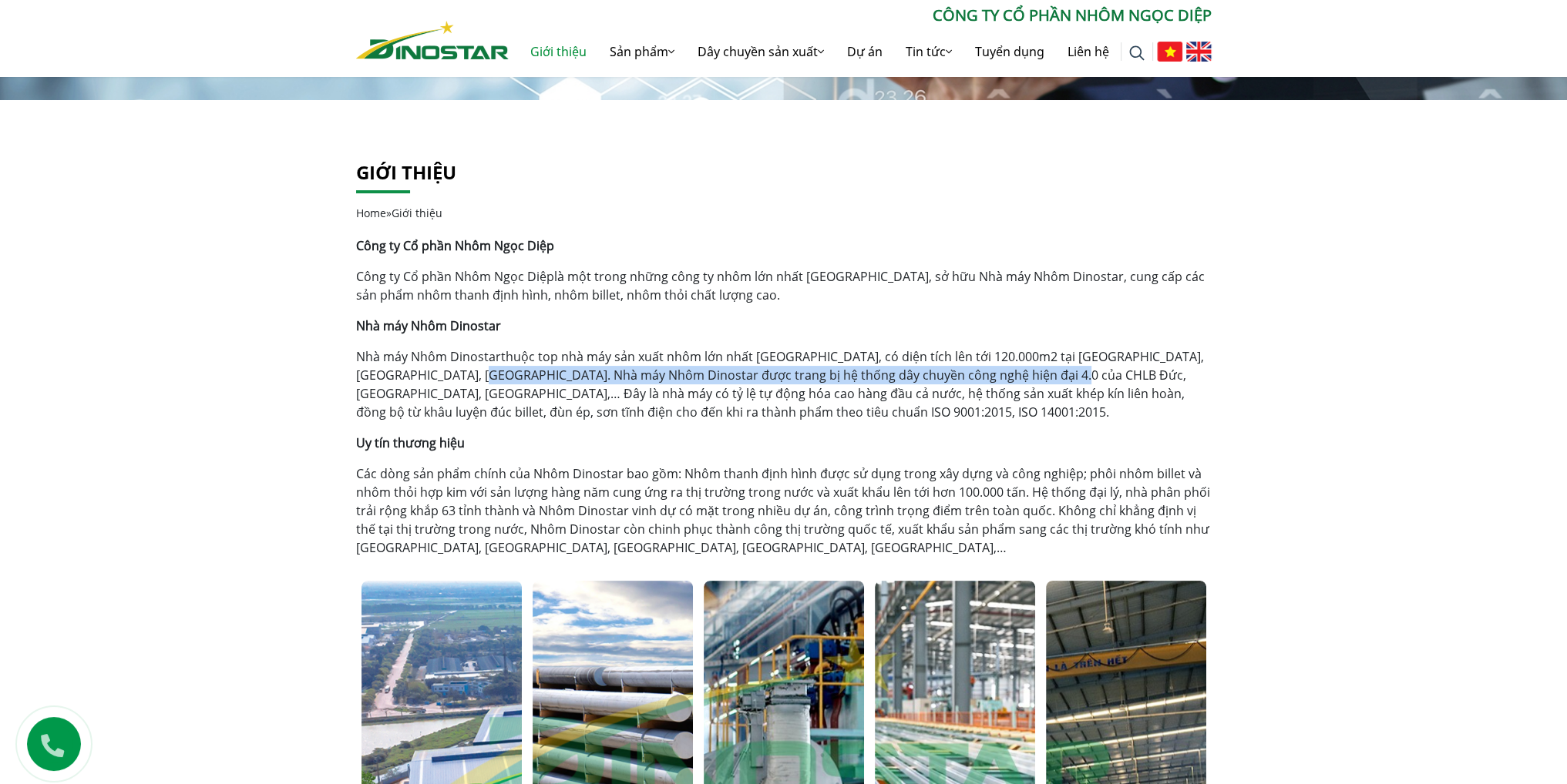
drag, startPoint x: 453, startPoint y: 370, endPoint x: 1011, endPoint y: 370, distance: 558.0
click at [1011, 370] on p "Nhà máy Nhôm Dinostar thuộc top nhà máy sản xuất nhôm lớn nhất [GEOGRAPHIC_DATA…" at bounding box center [784, 384] width 856 height 74
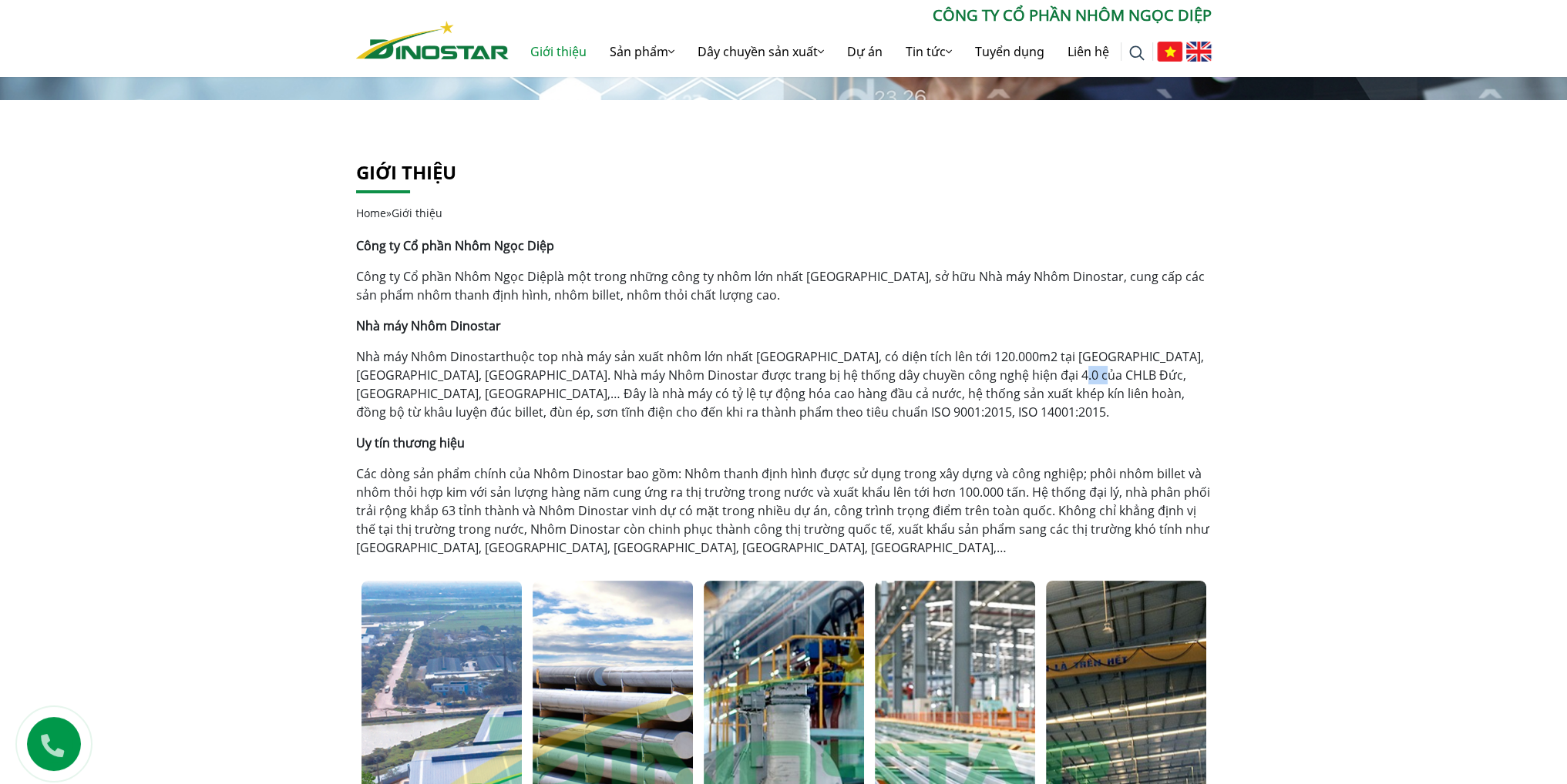
click at [1011, 370] on p "Nhà máy Nhôm Dinostar thuộc top nhà máy sản xuất nhôm lớn nhất [GEOGRAPHIC_DATA…" at bounding box center [784, 384] width 856 height 74
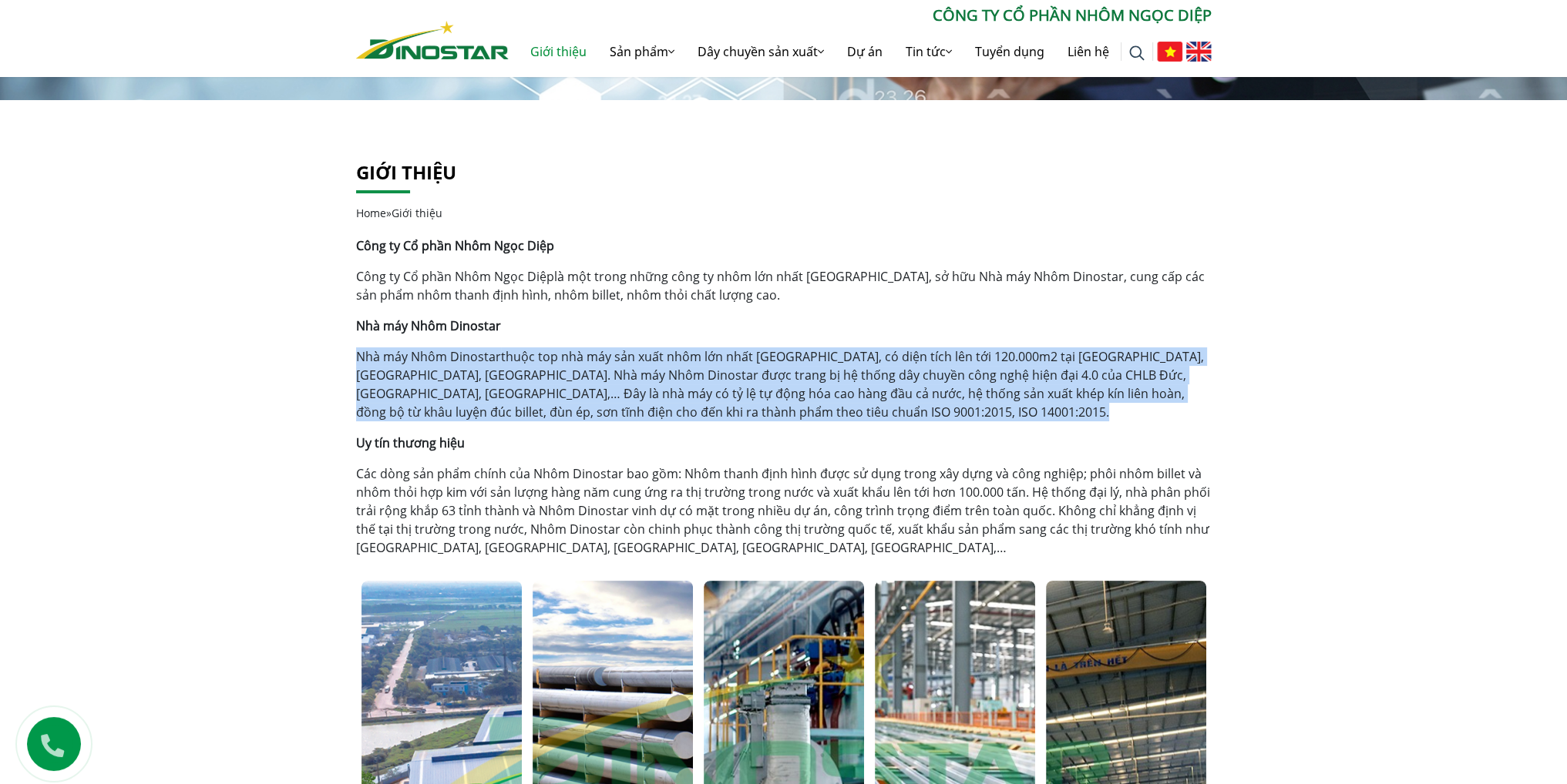
click at [1011, 370] on p "Nhà máy Nhôm Dinostar thuộc top nhà máy sản xuất nhôm lớn nhất [GEOGRAPHIC_DATA…" at bounding box center [784, 384] width 856 height 74
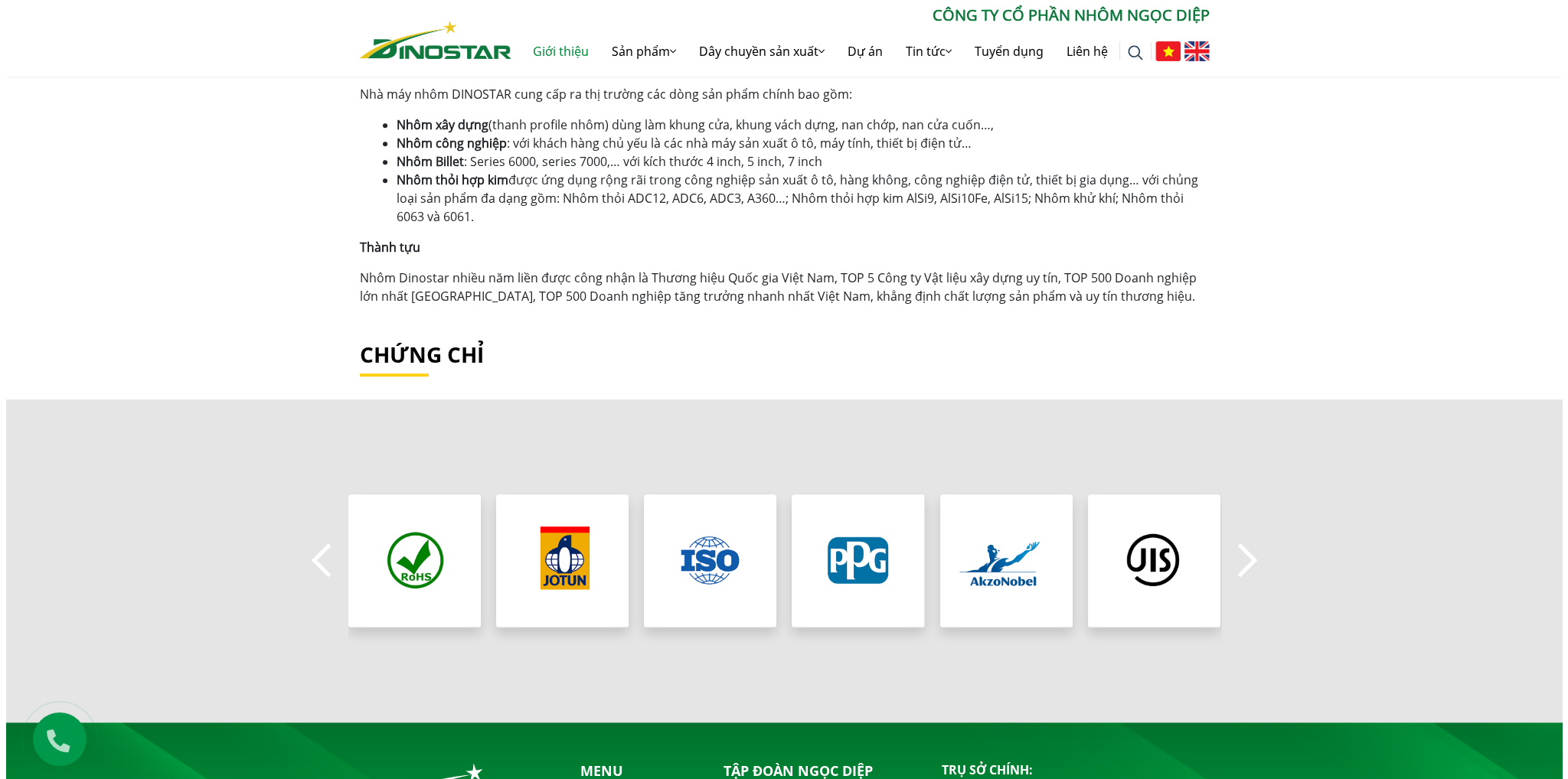
scroll to position [1224, 0]
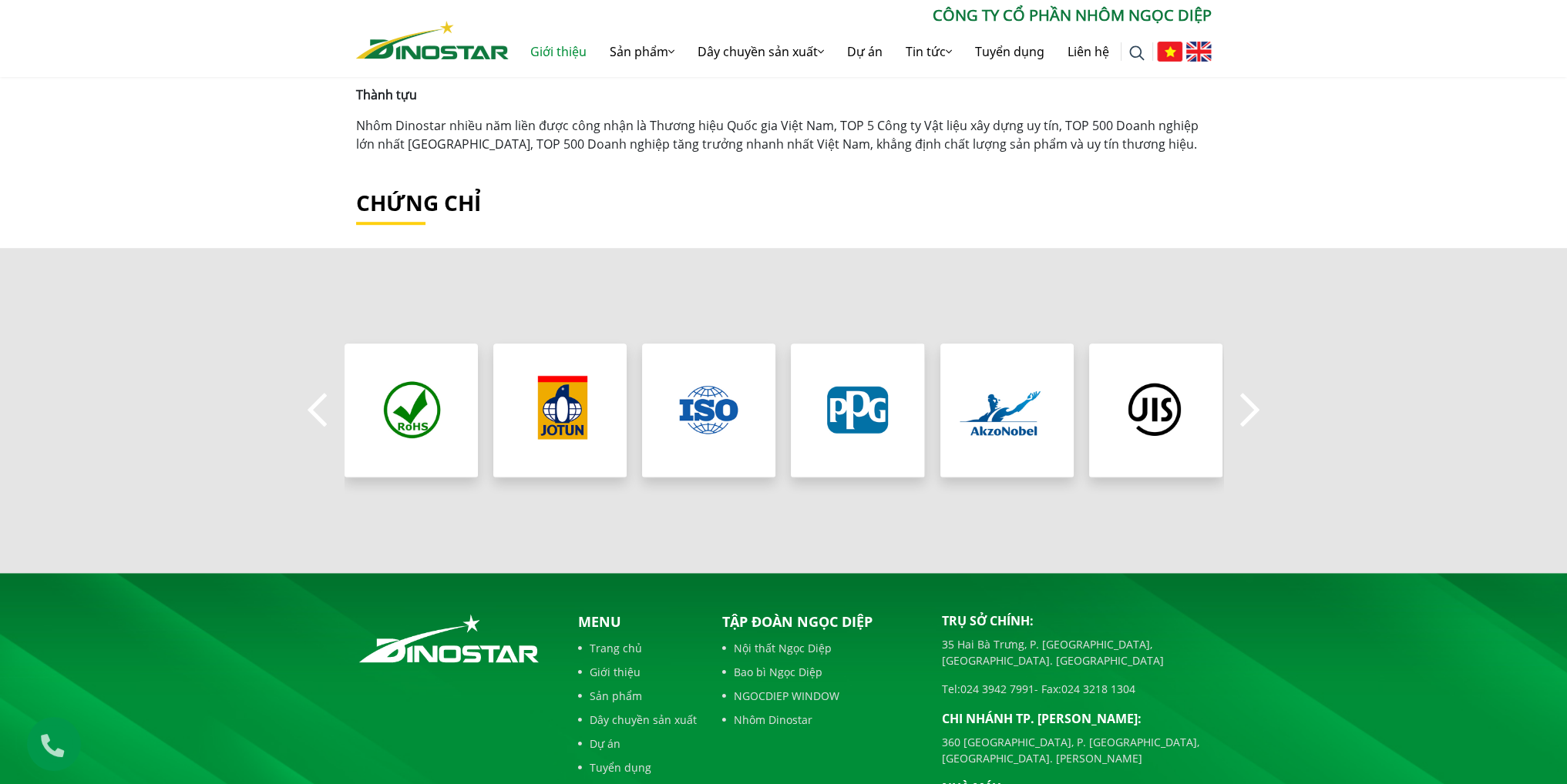
click at [1248, 407] on button "Next" at bounding box center [1250, 411] width 31 height 54
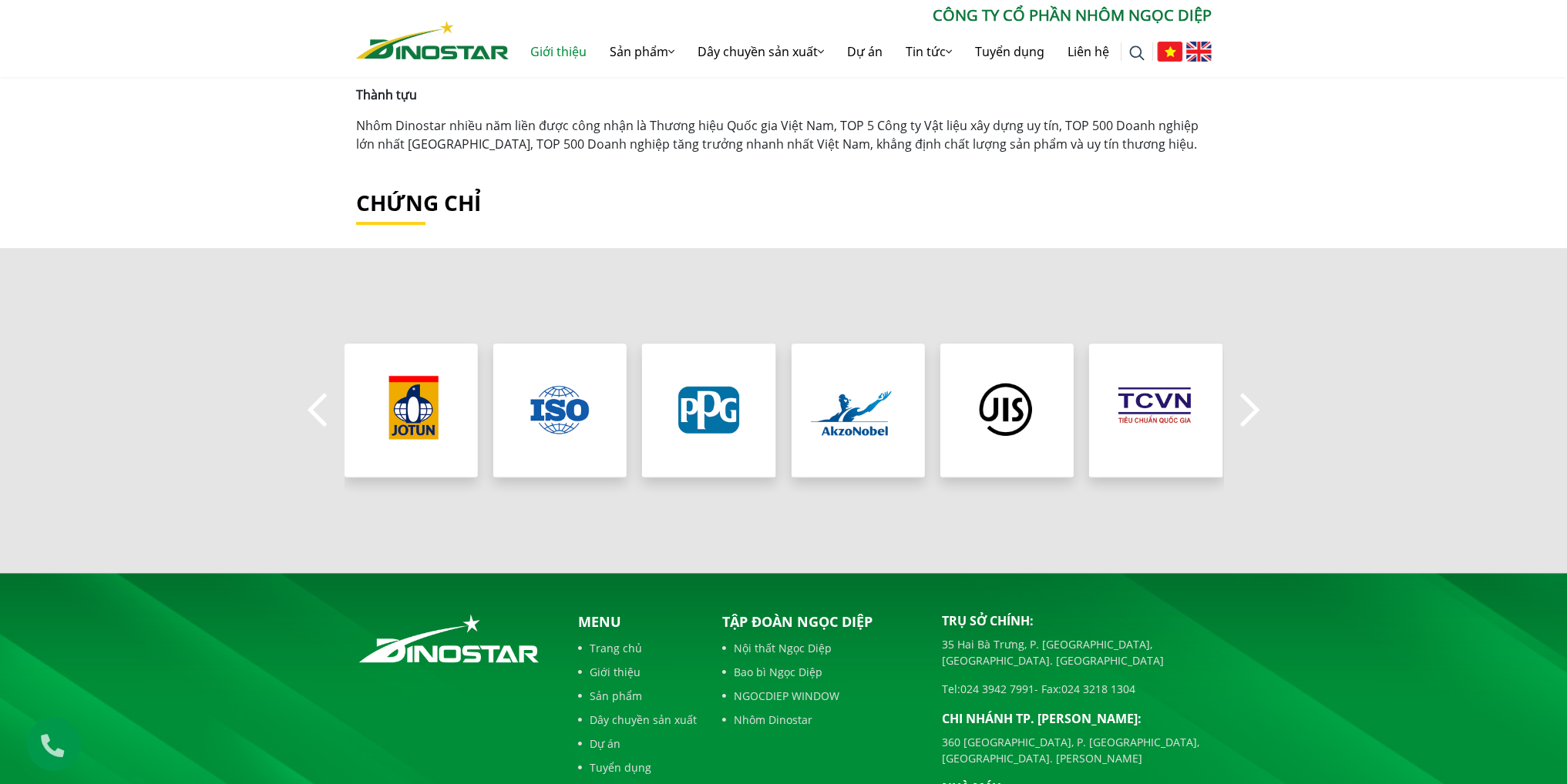
click at [1248, 407] on button "Next" at bounding box center [1250, 411] width 31 height 54
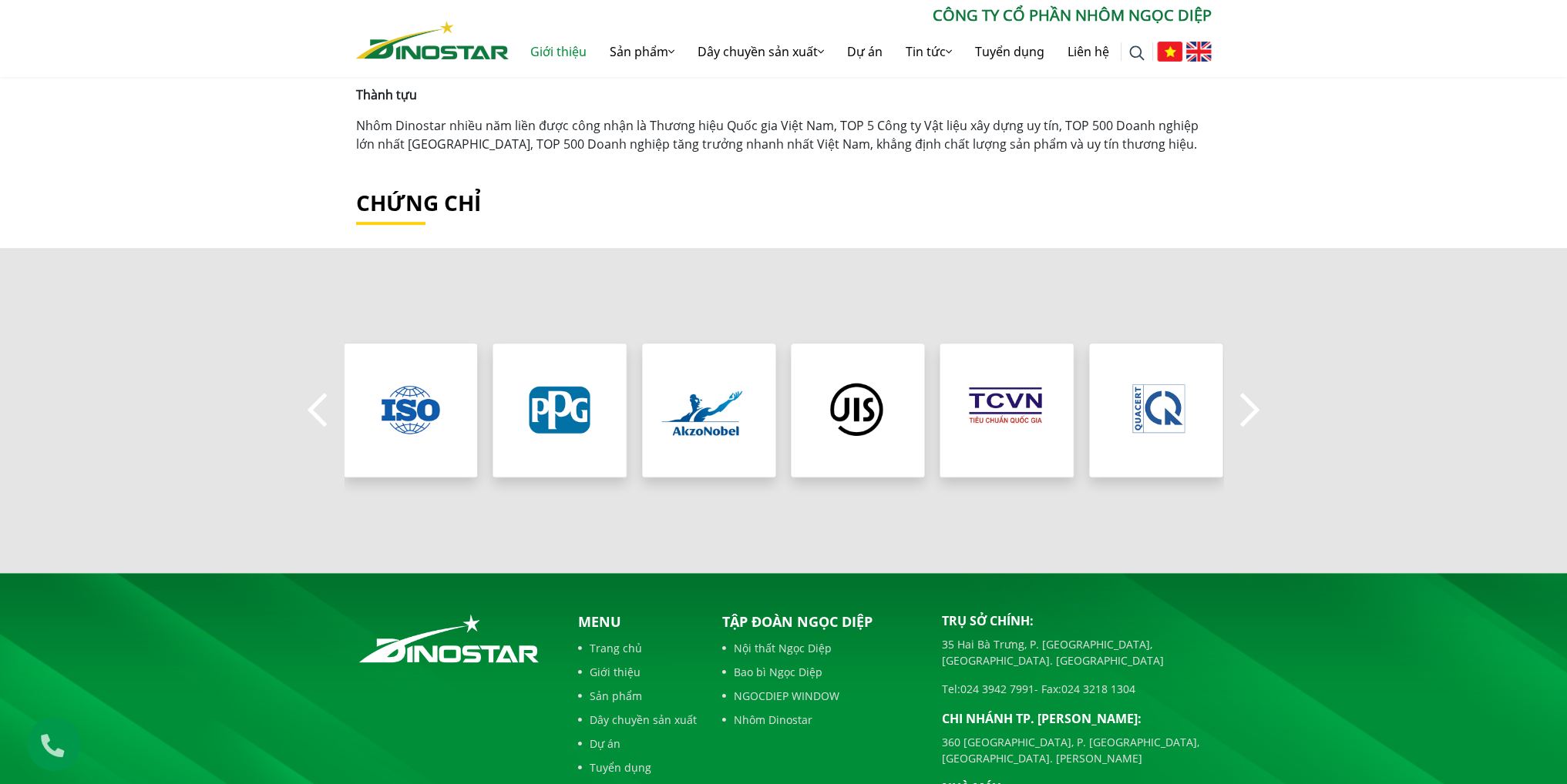
click at [1248, 407] on button "Next" at bounding box center [1250, 411] width 31 height 54
click at [1155, 404] on img "8 / 8" at bounding box center [1156, 410] width 142 height 142
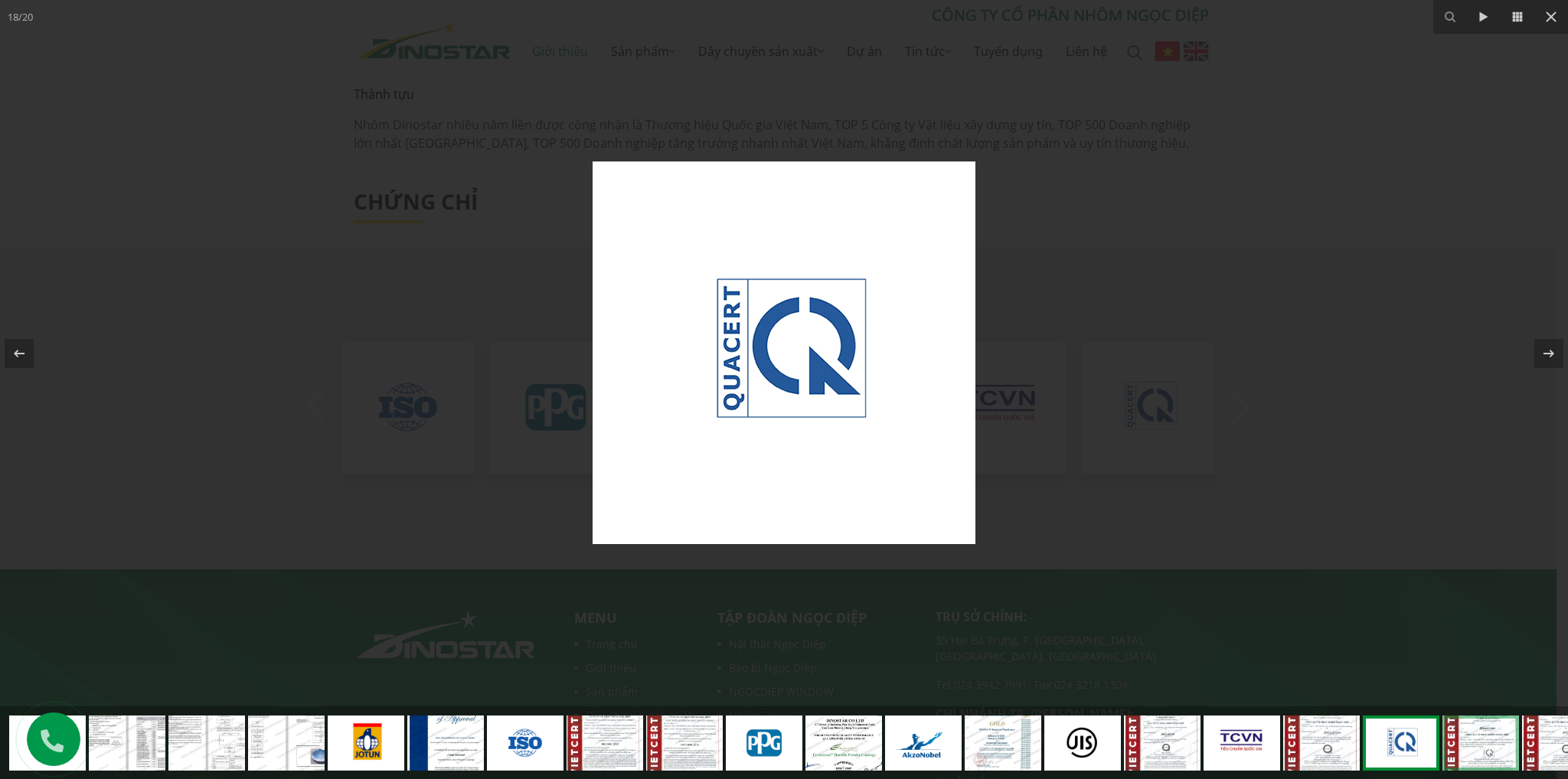
click at [1485, 743] on link at bounding box center [1481, 743] width 76 height 55
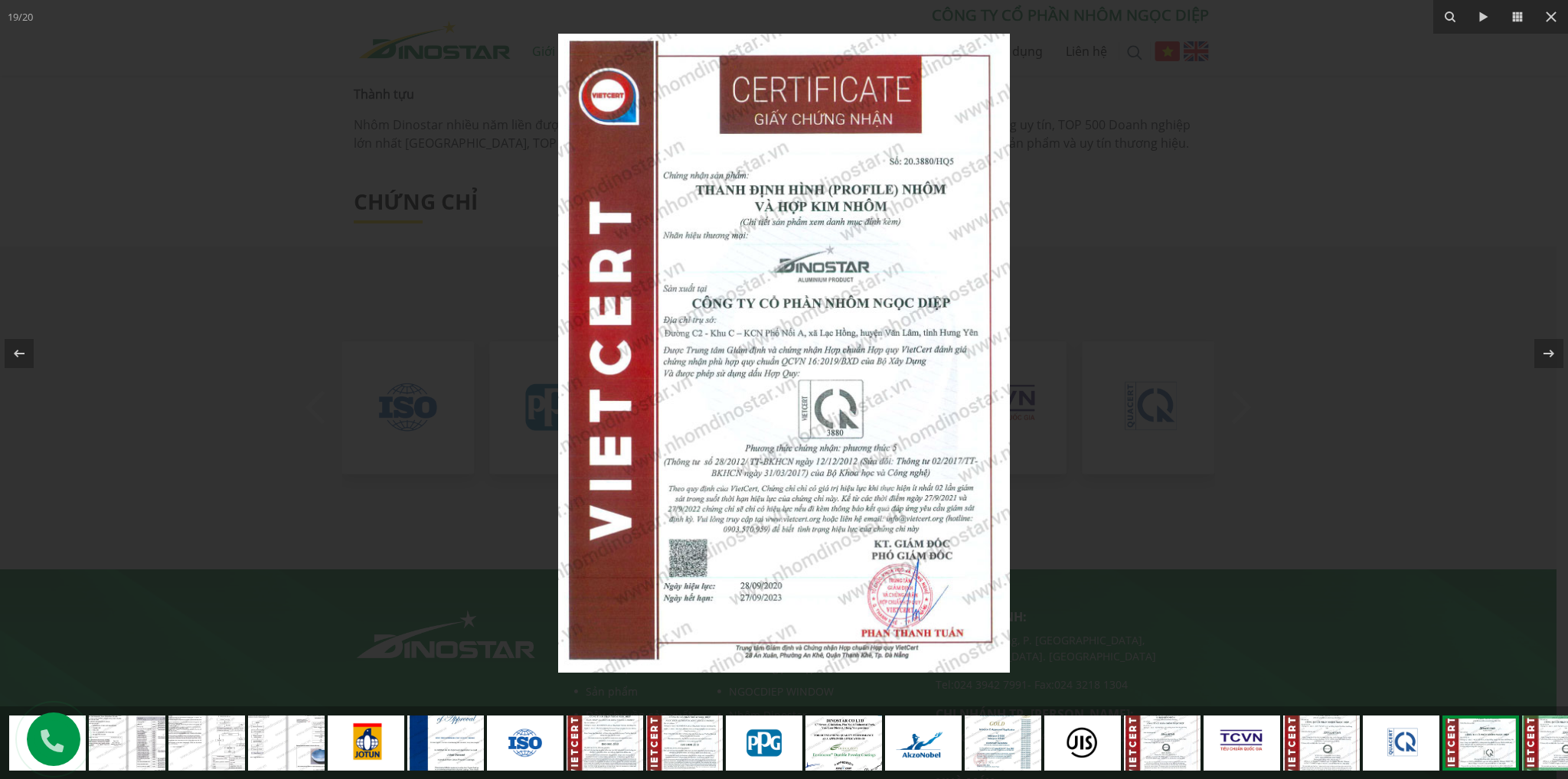
click at [1543, 754] on link at bounding box center [1561, 743] width 76 height 55
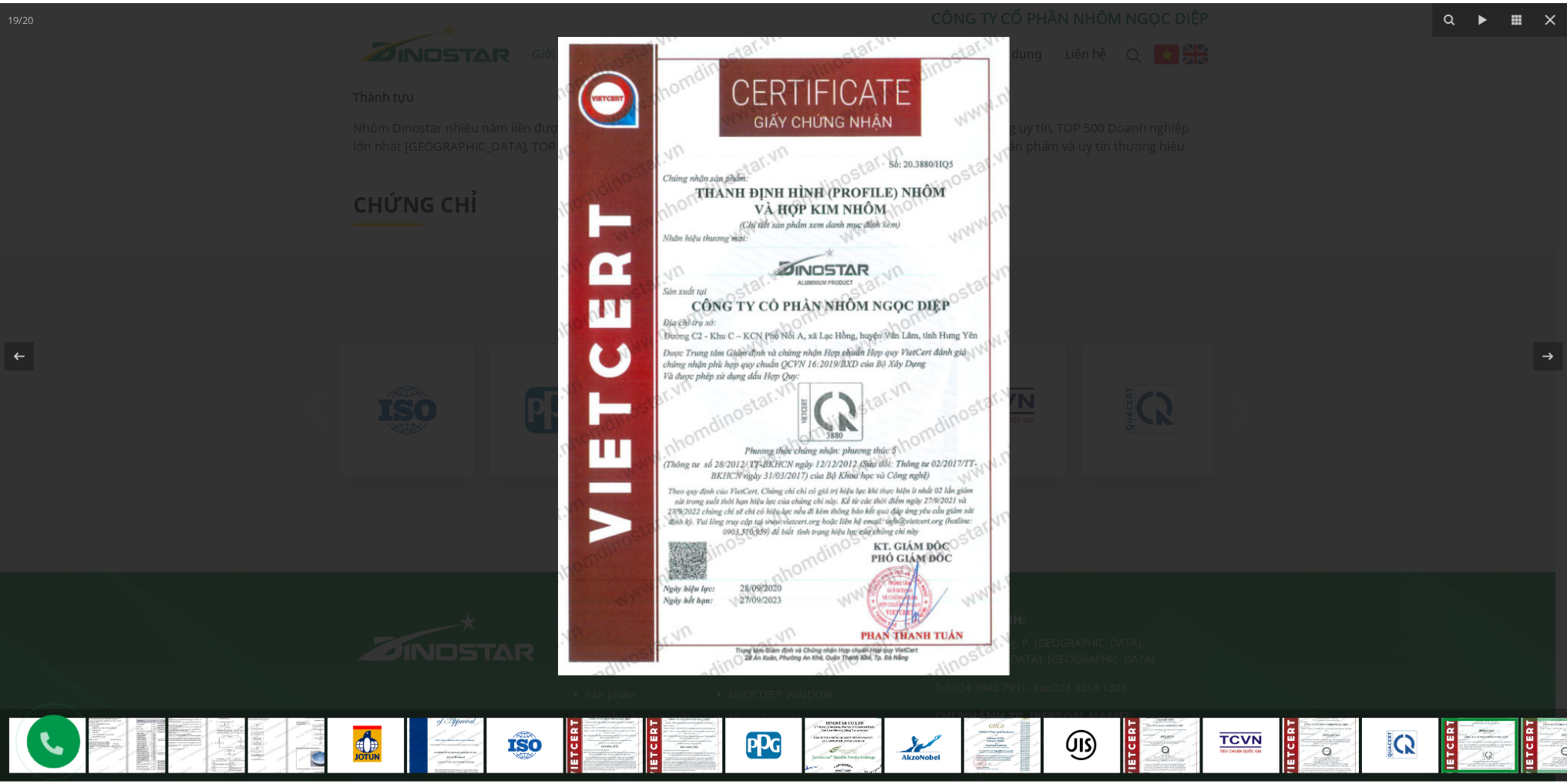
scroll to position [0, 48]
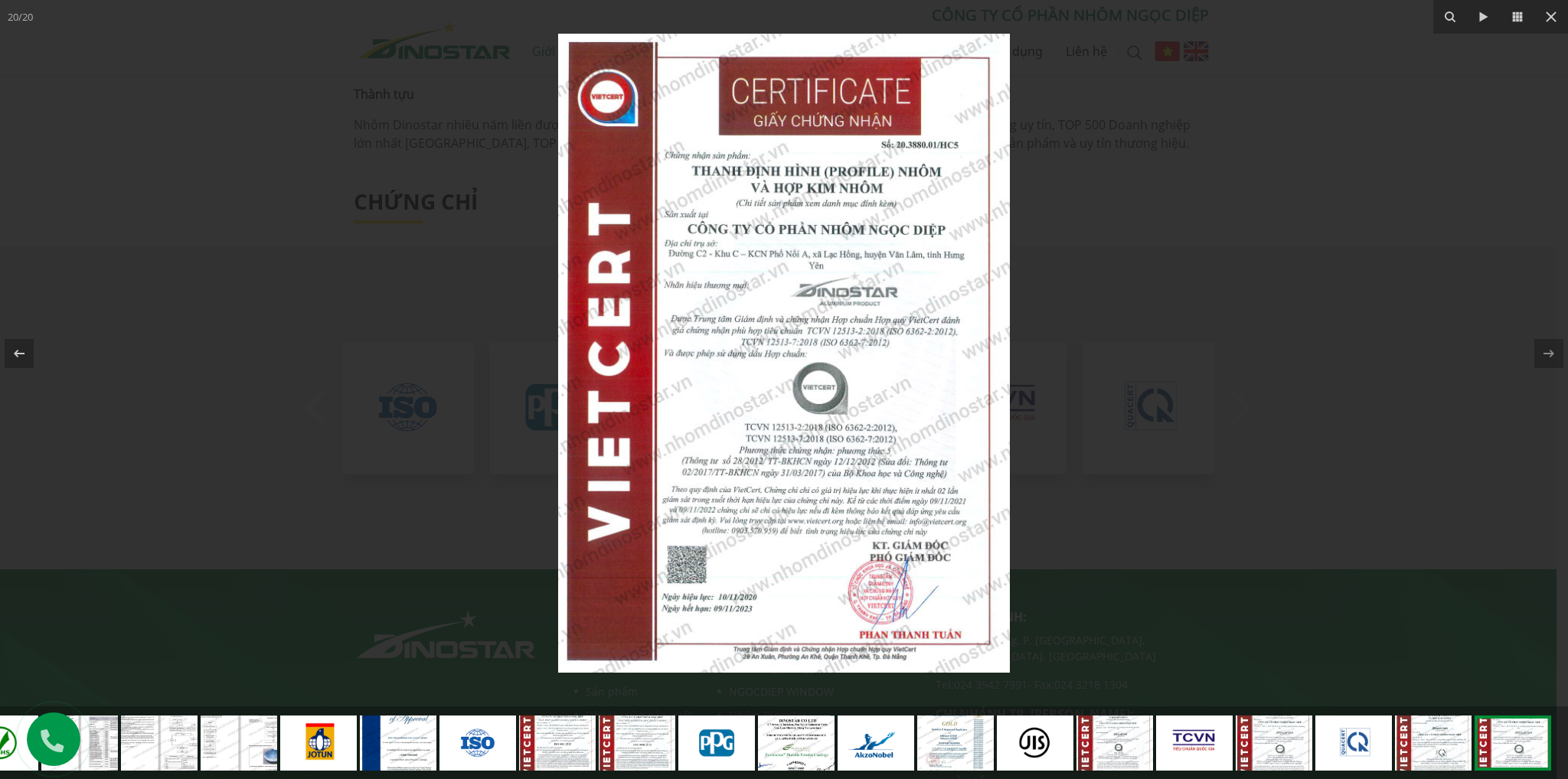
click at [1257, 371] on div at bounding box center [784, 353] width 1568 height 706
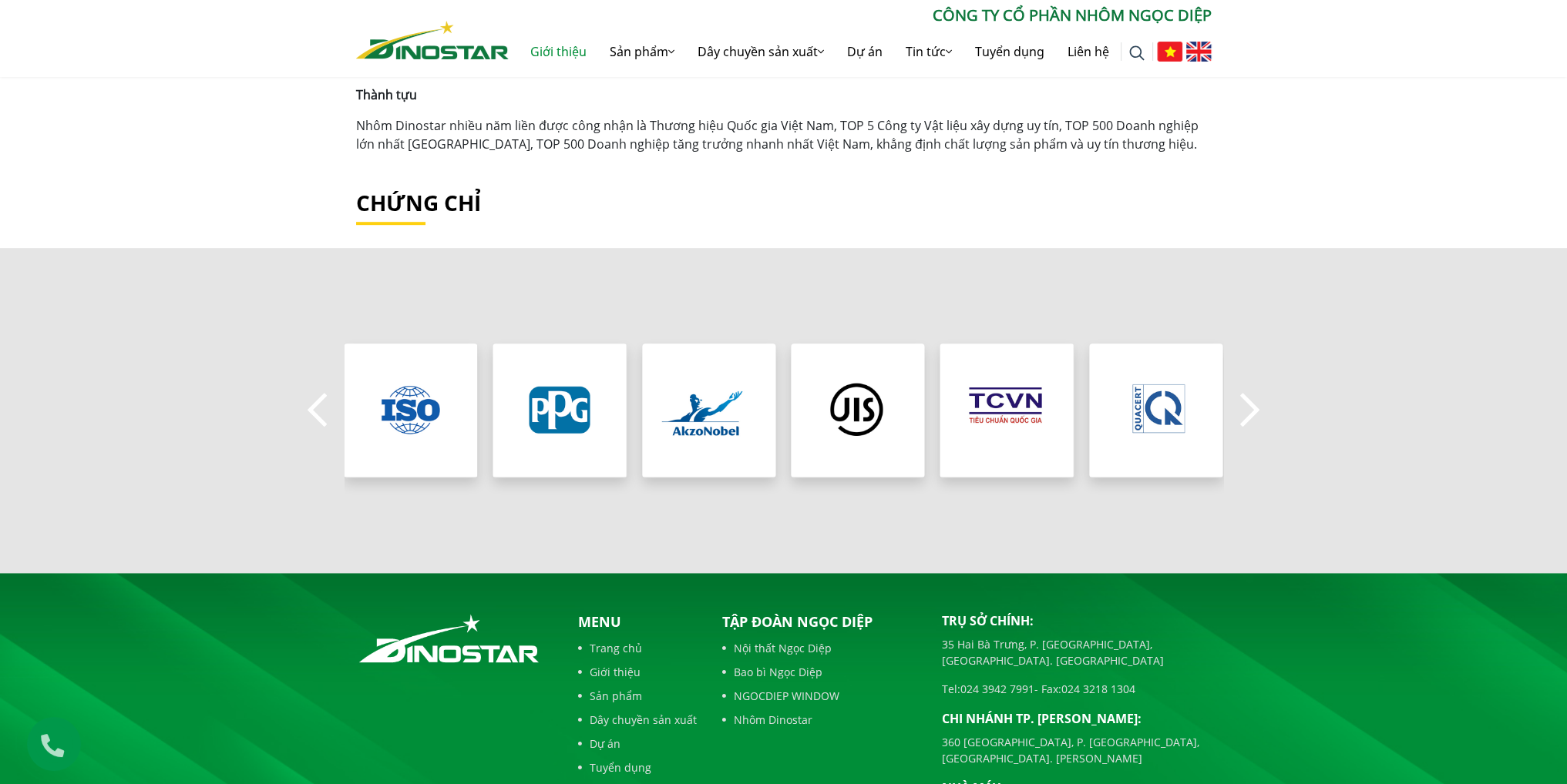
click at [1279, 340] on div "Previous" at bounding box center [784, 410] width 1567 height 325
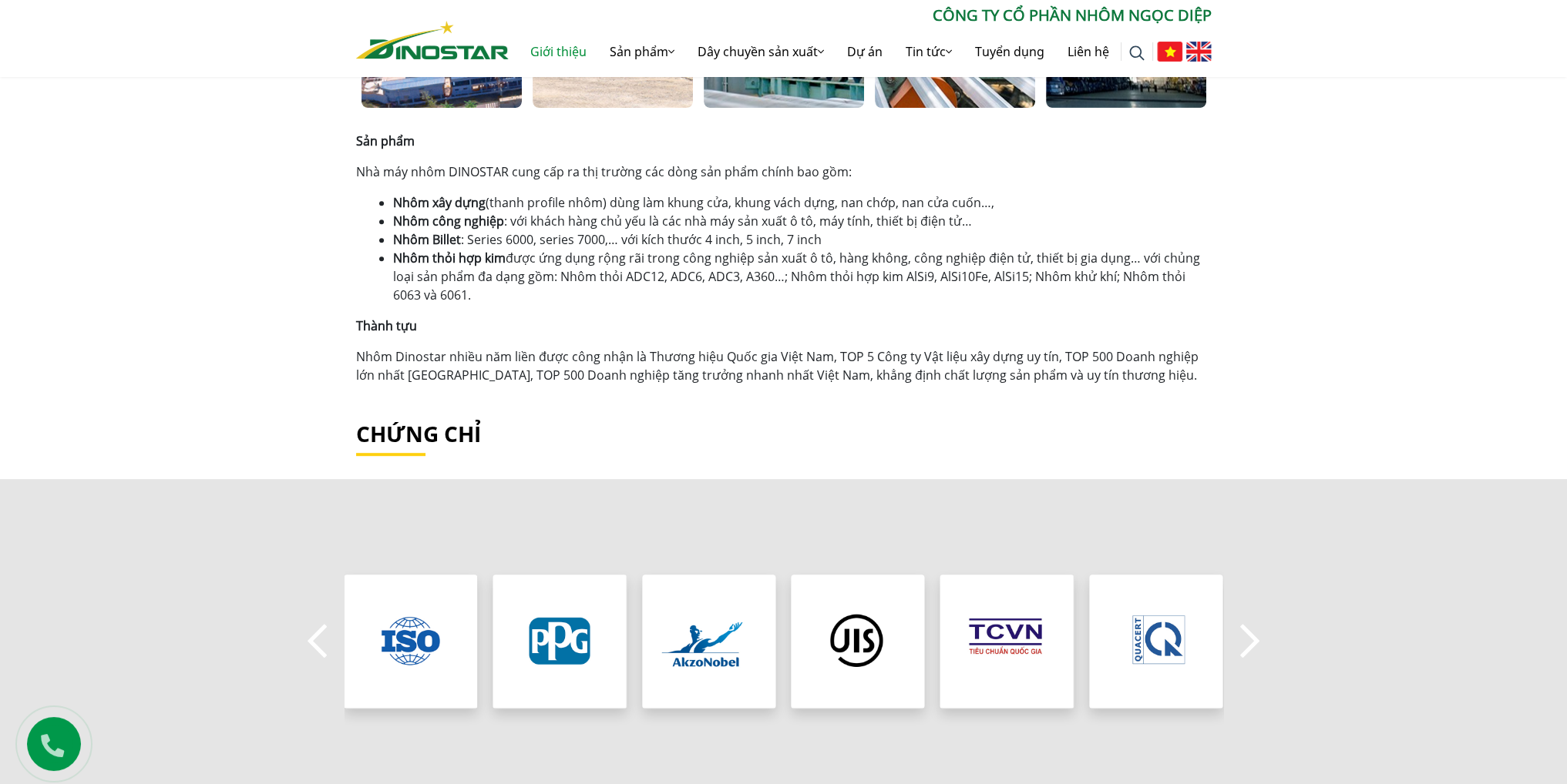
scroll to position [1079, 0]
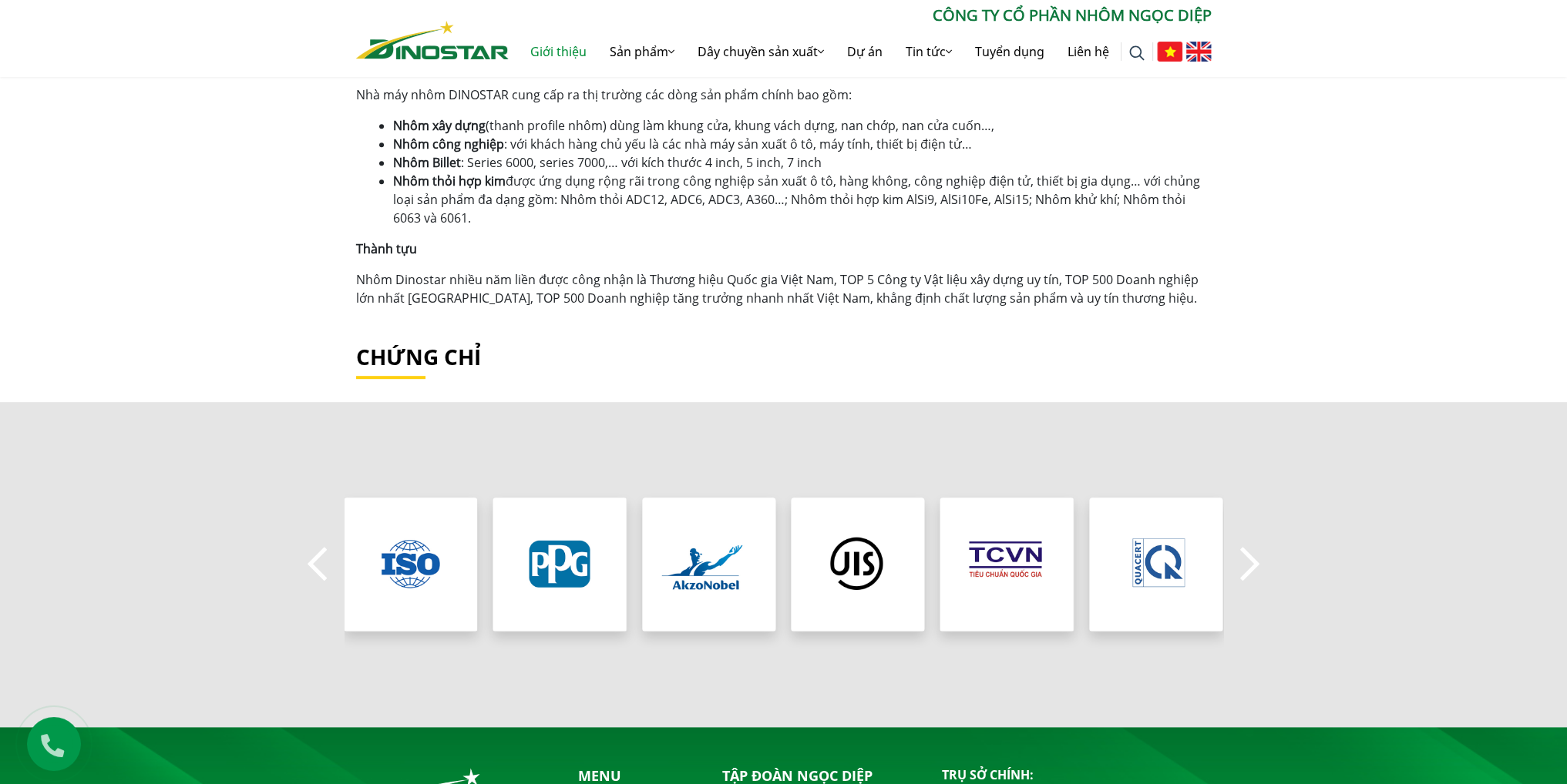
click at [1257, 571] on button "Next" at bounding box center [1250, 565] width 31 height 54
click at [1257, 573] on button "Next" at bounding box center [1250, 565] width 31 height 54
click at [325, 560] on button "Previous" at bounding box center [317, 565] width 31 height 54
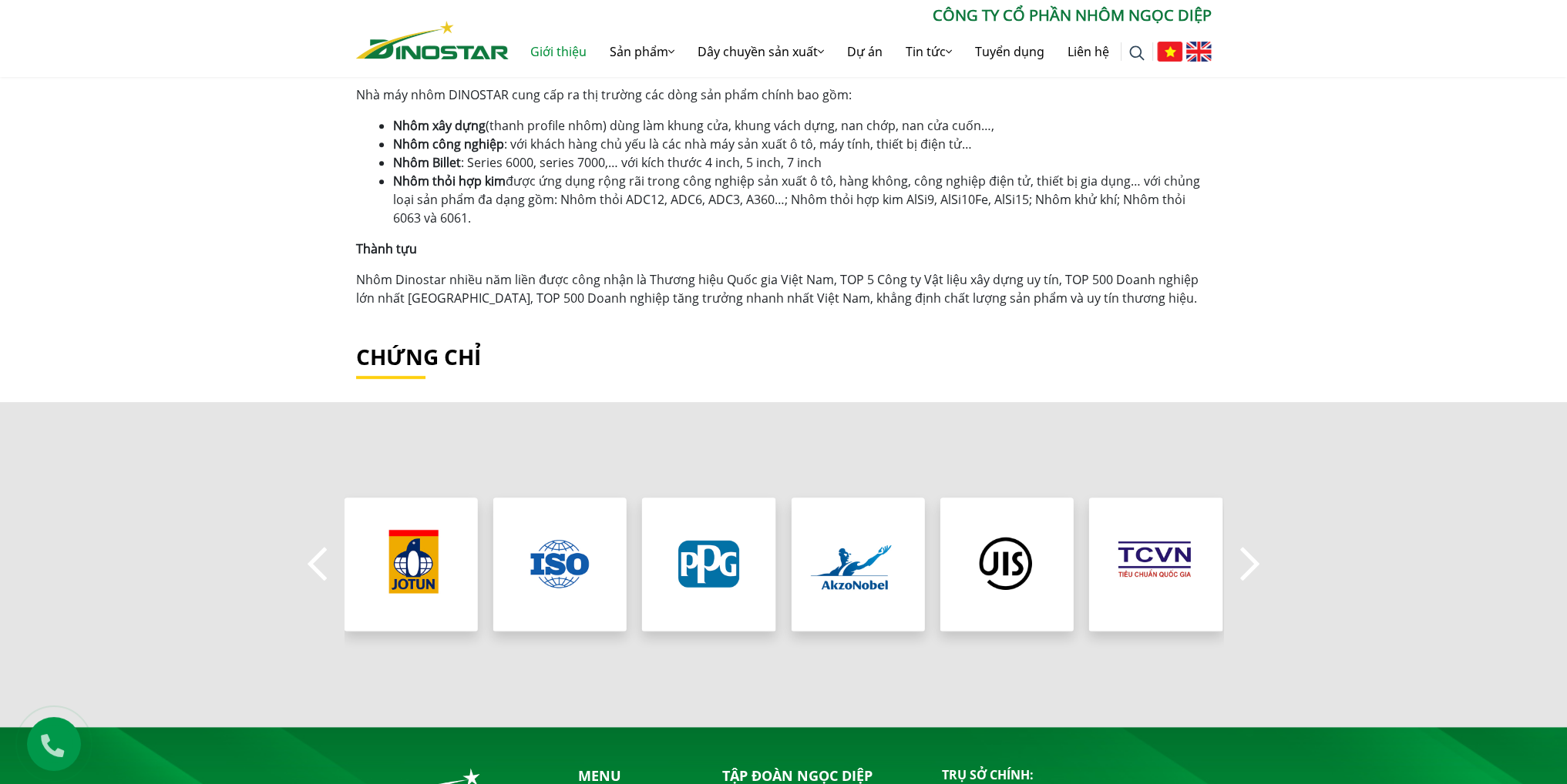
click at [325, 560] on button "Previous" at bounding box center [317, 565] width 31 height 54
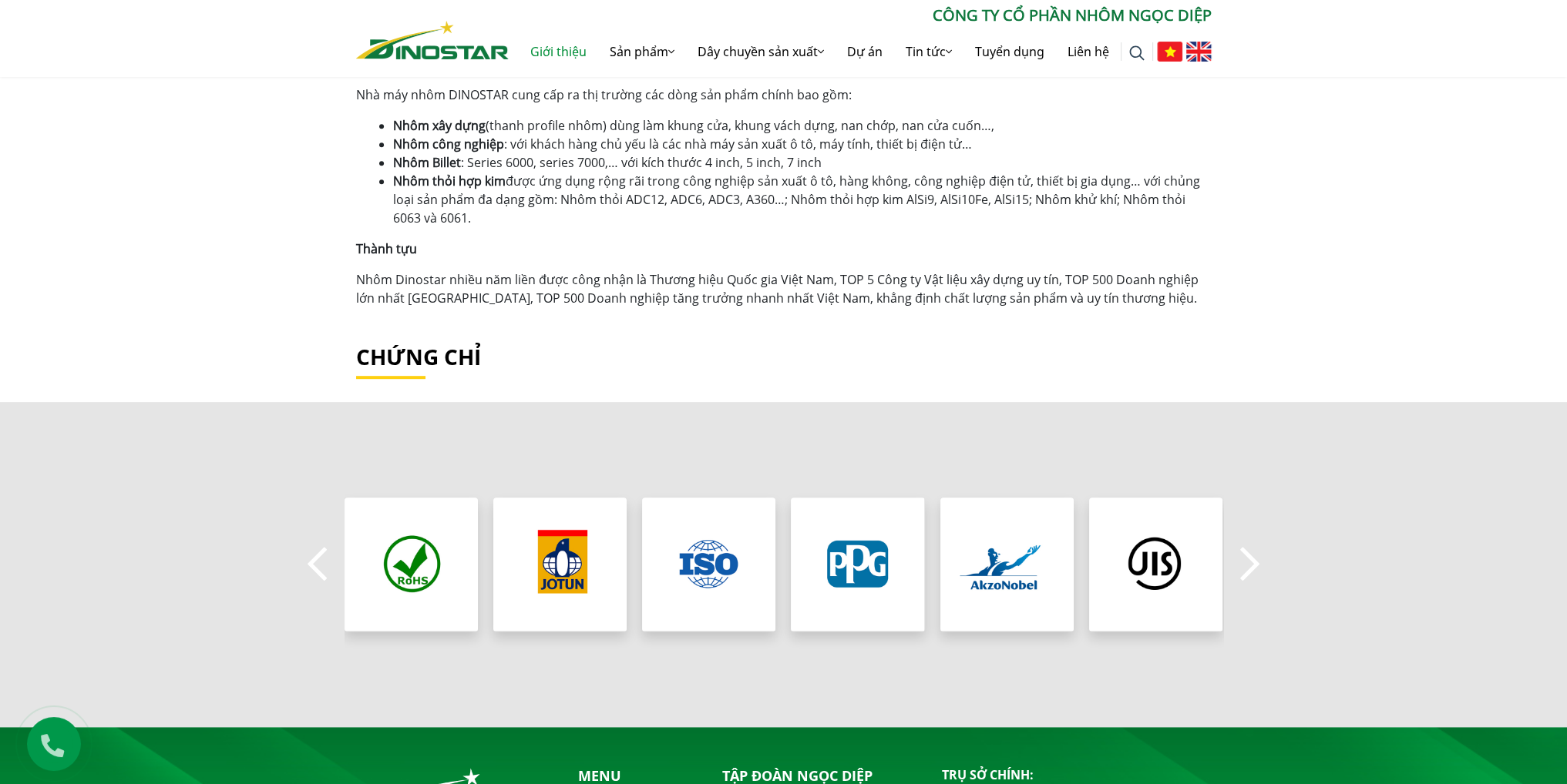
click at [325, 560] on button "Previous" at bounding box center [317, 565] width 31 height 54
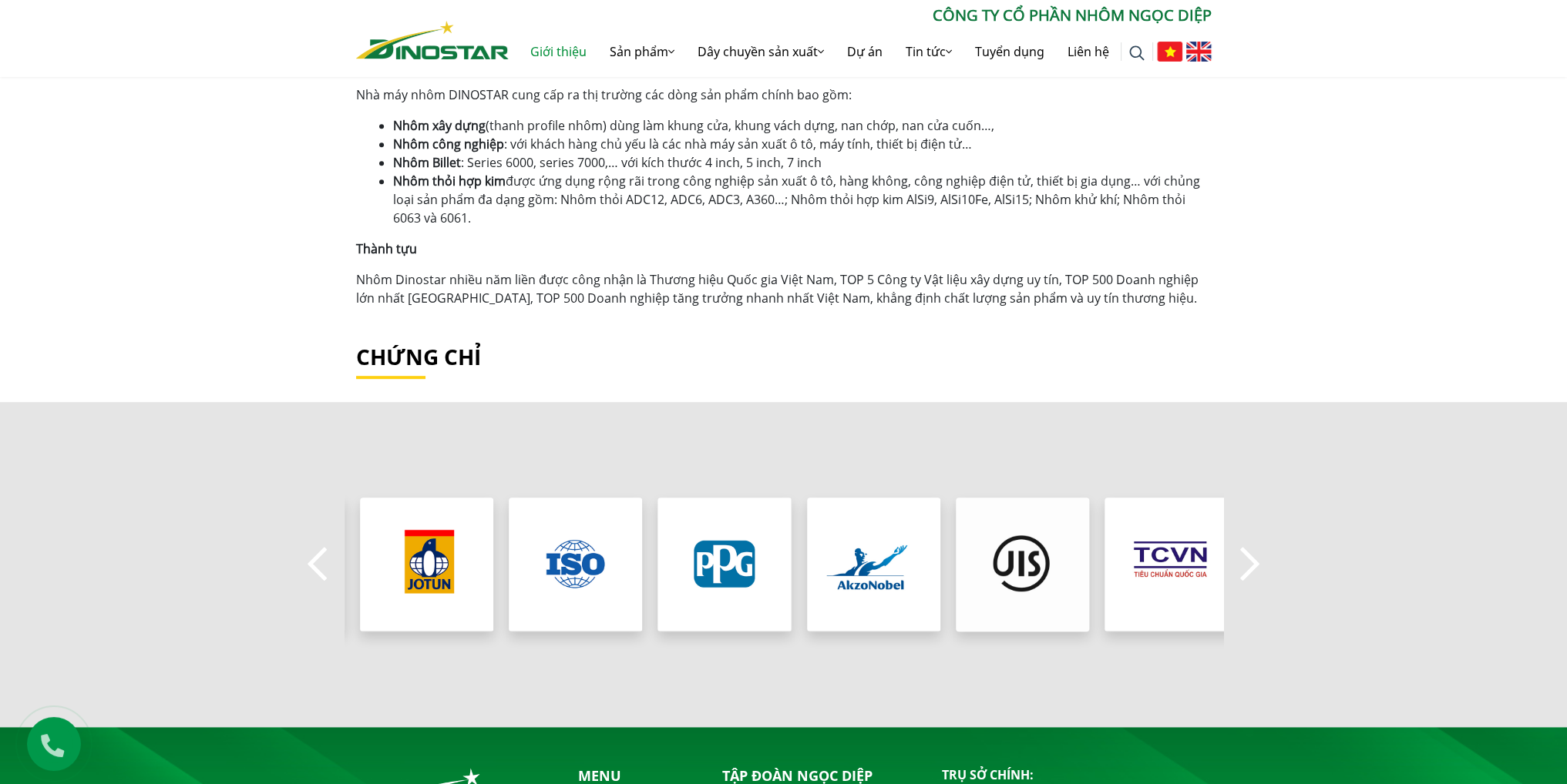
click at [694, 552] on div at bounding box center [651, 564] width 879 height 170
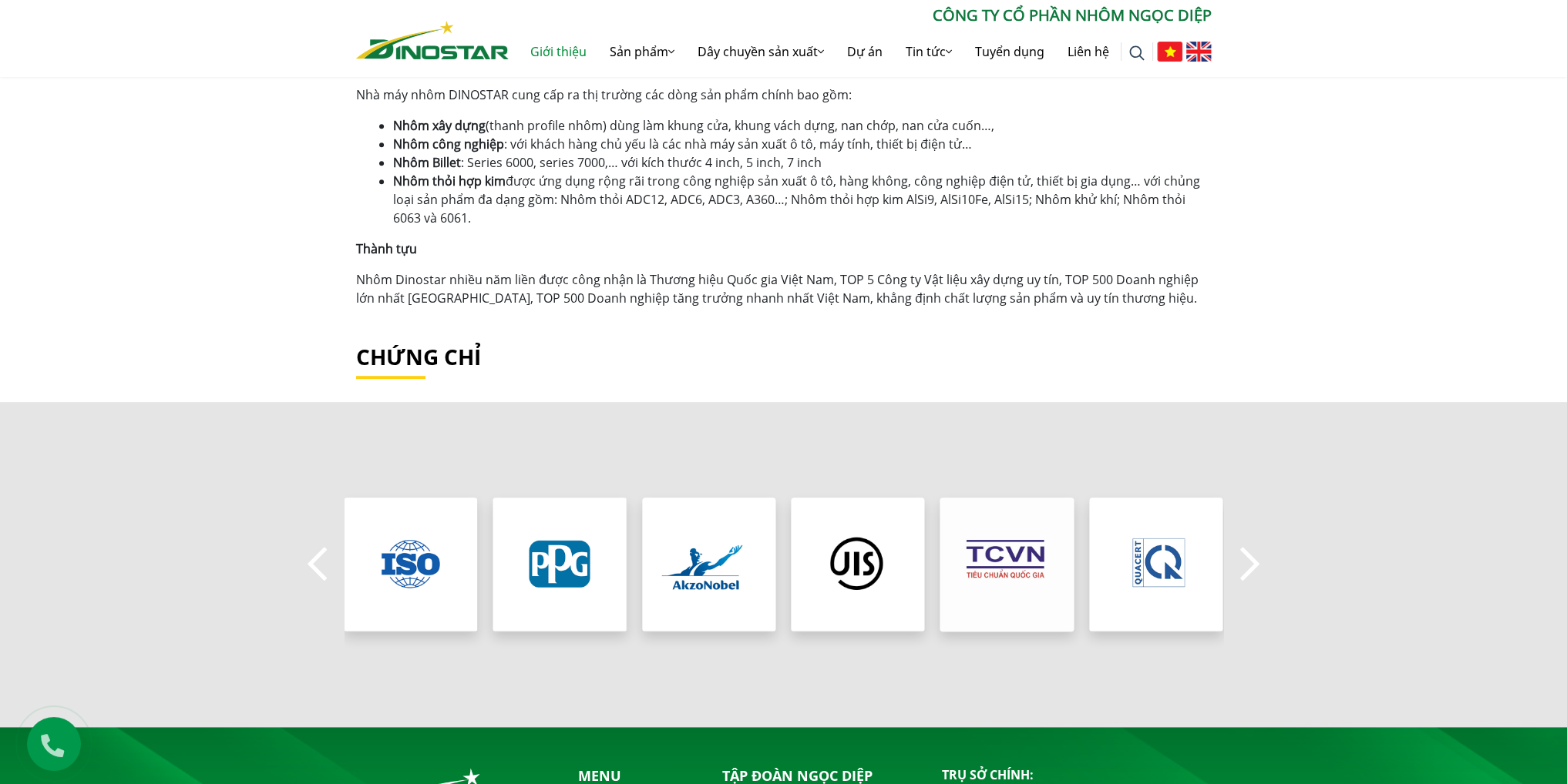
click at [1002, 570] on img "7 / 8" at bounding box center [1007, 564] width 142 height 142
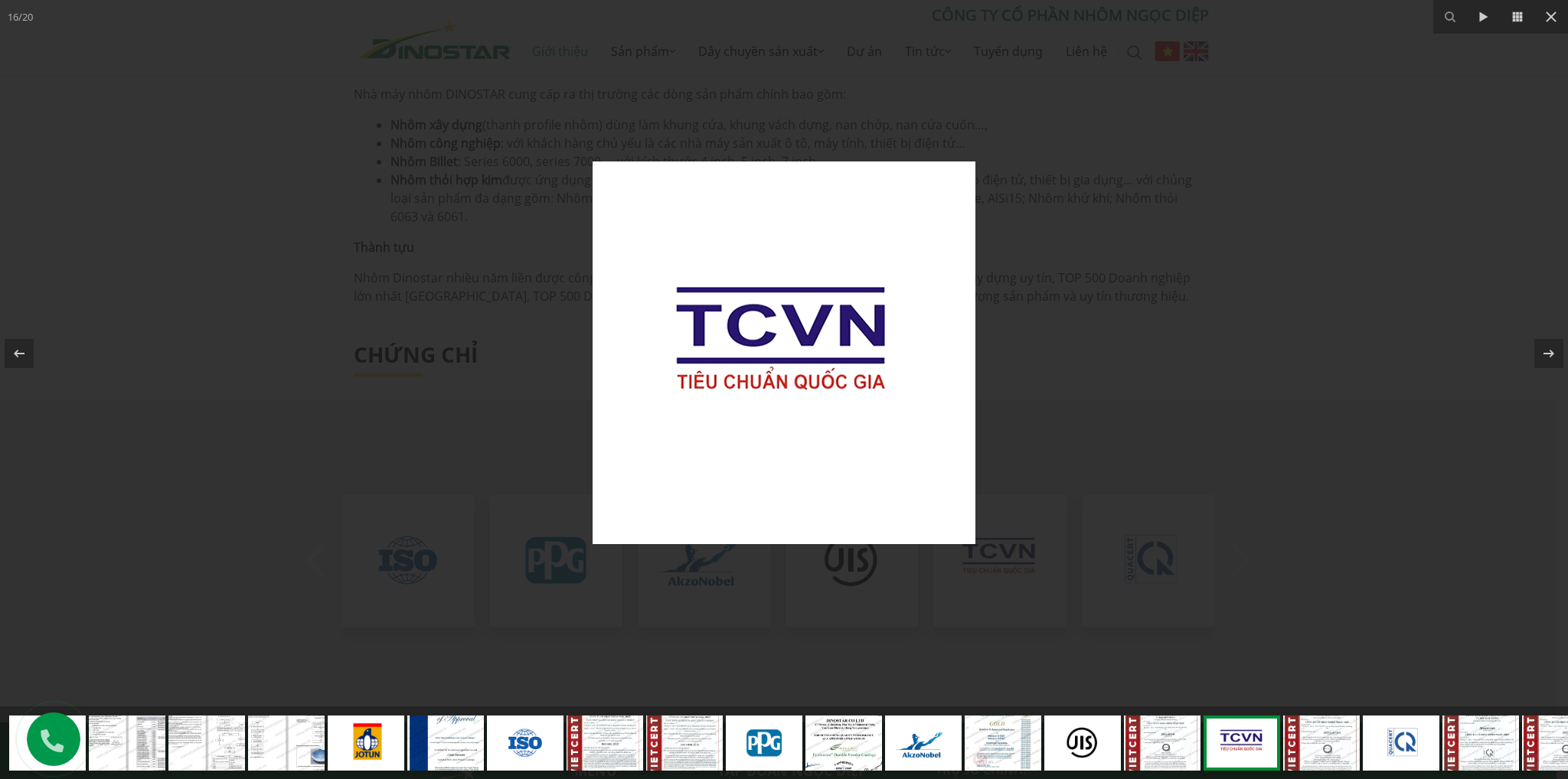
click at [1069, 663] on div at bounding box center [784, 353] width 1568 height 706
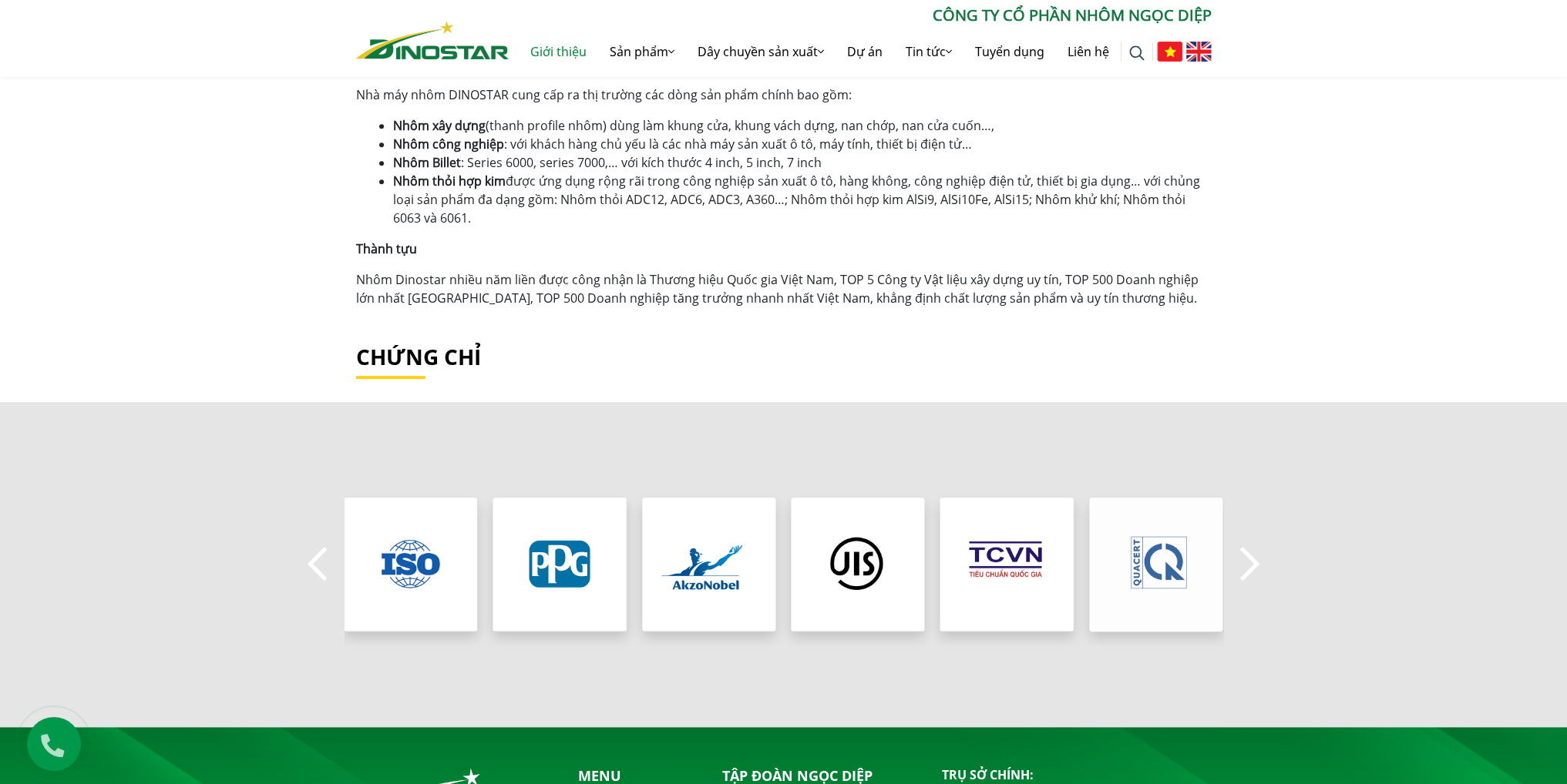
click at [1152, 597] on img "8 / 8" at bounding box center [1156, 564] width 142 height 142
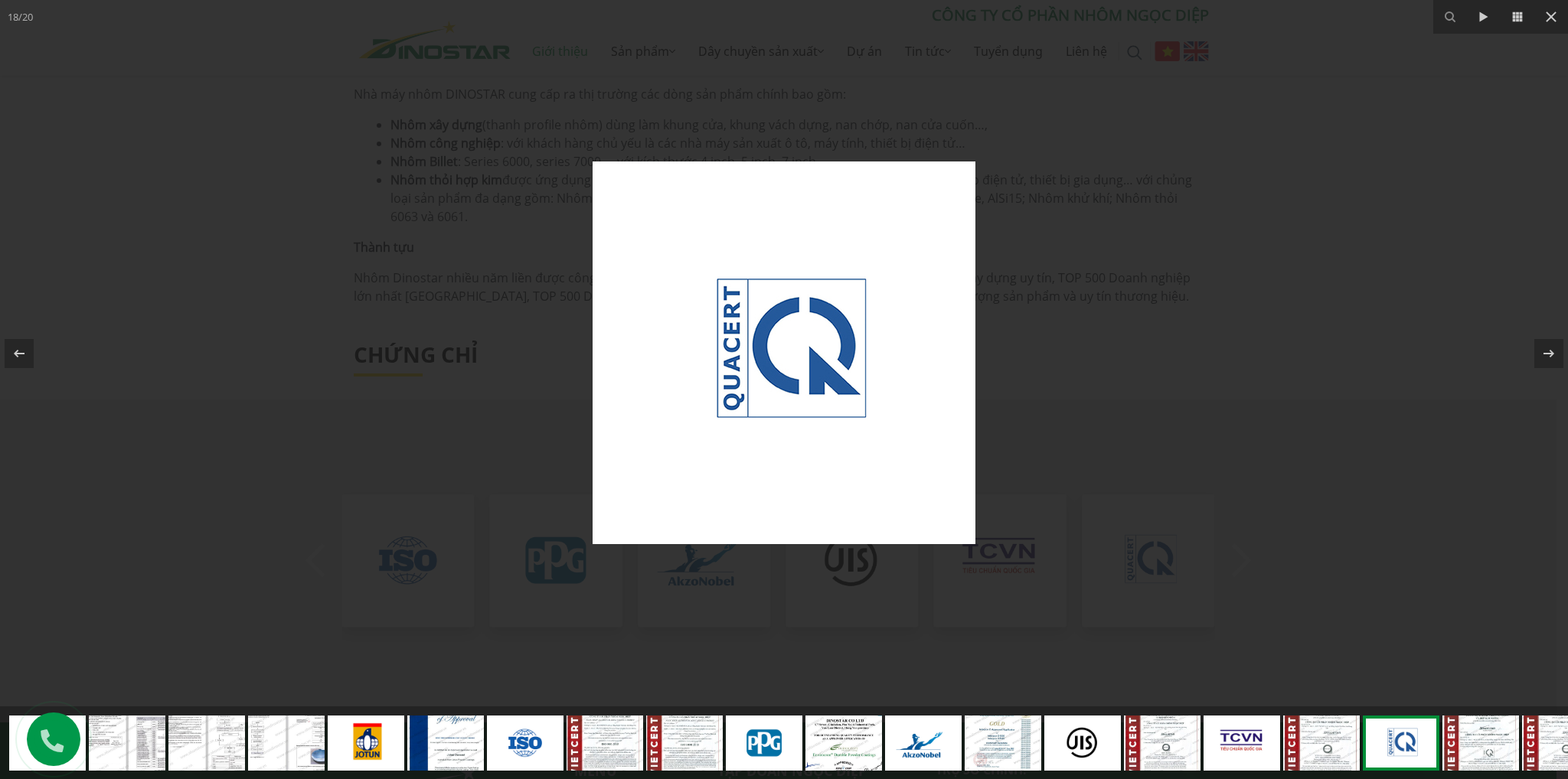
click at [1095, 662] on div at bounding box center [784, 353] width 1568 height 706
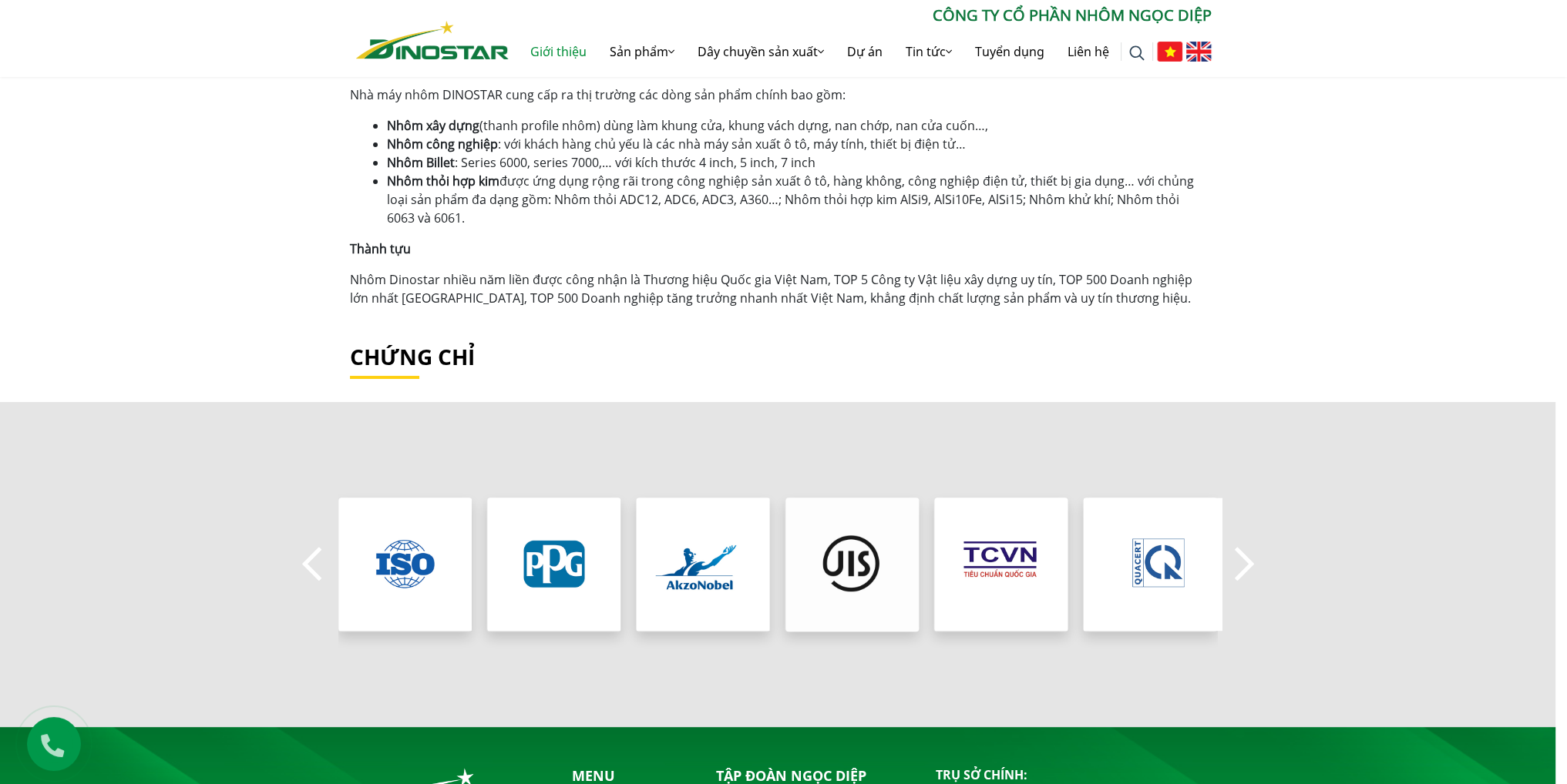
click at [899, 587] on img "6 / 8" at bounding box center [852, 564] width 142 height 142
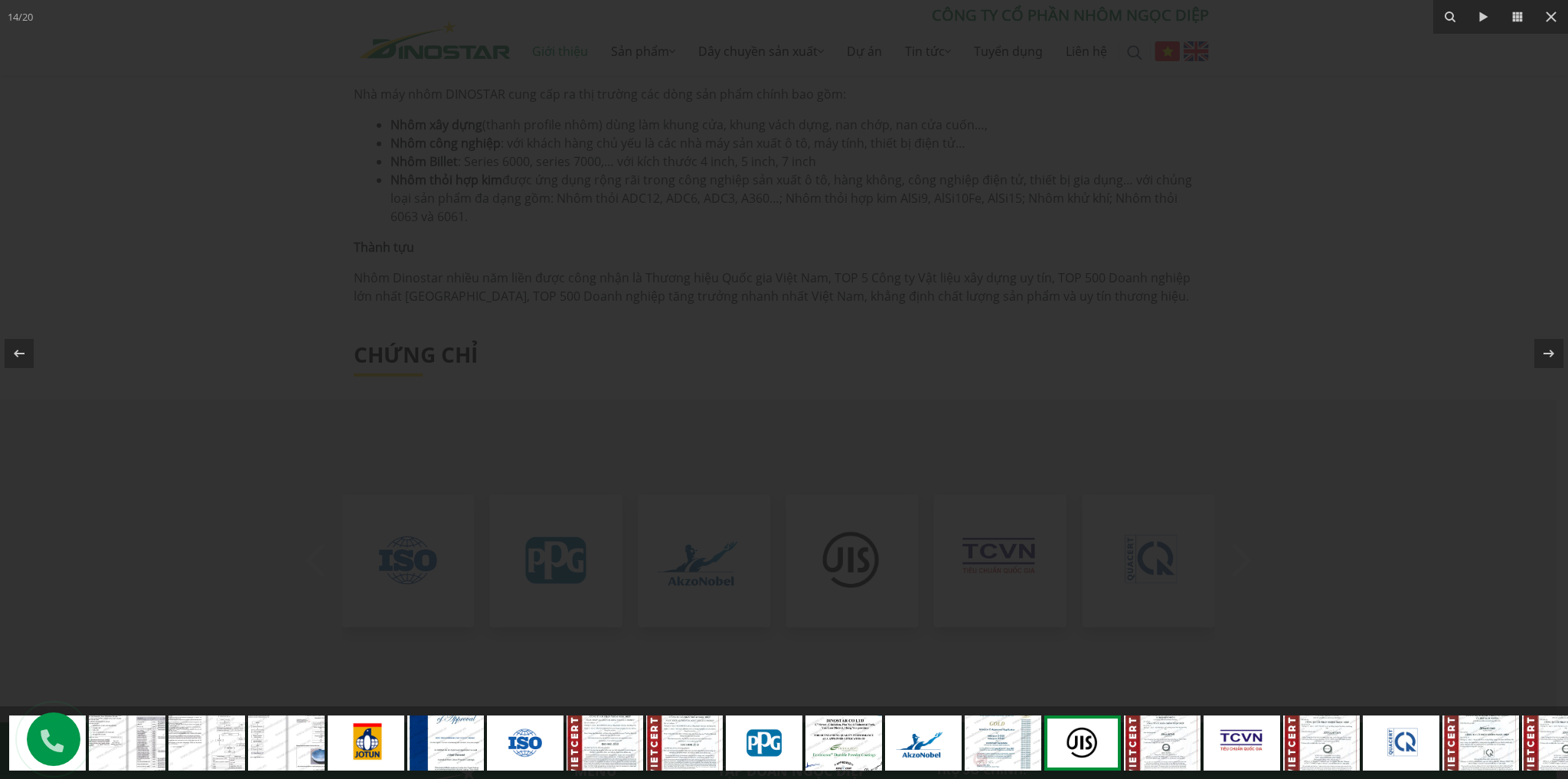
click at [893, 583] on div at bounding box center [784, 353] width 1568 height 706
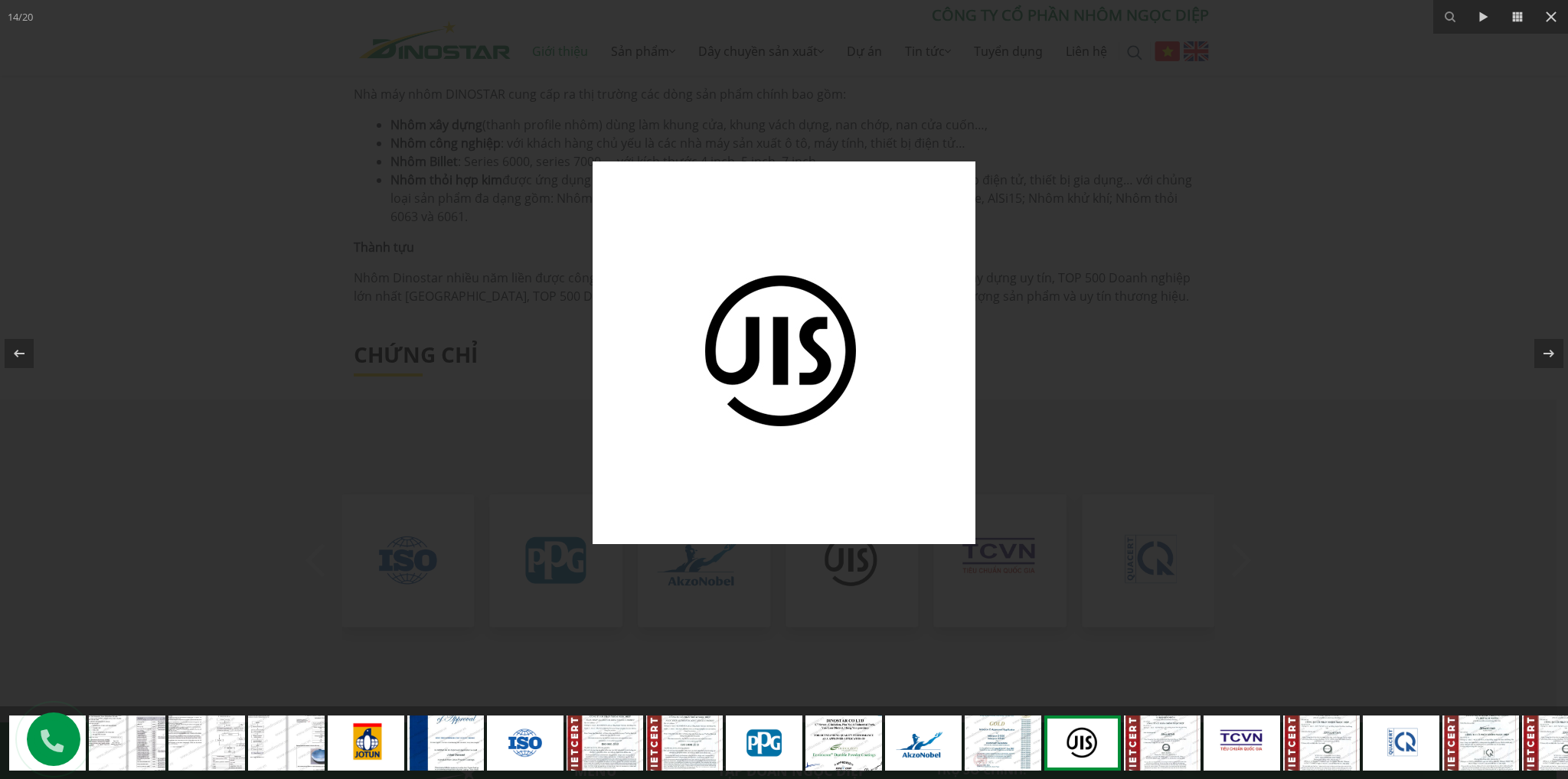
click at [651, 588] on div at bounding box center [784, 353] width 1568 height 706
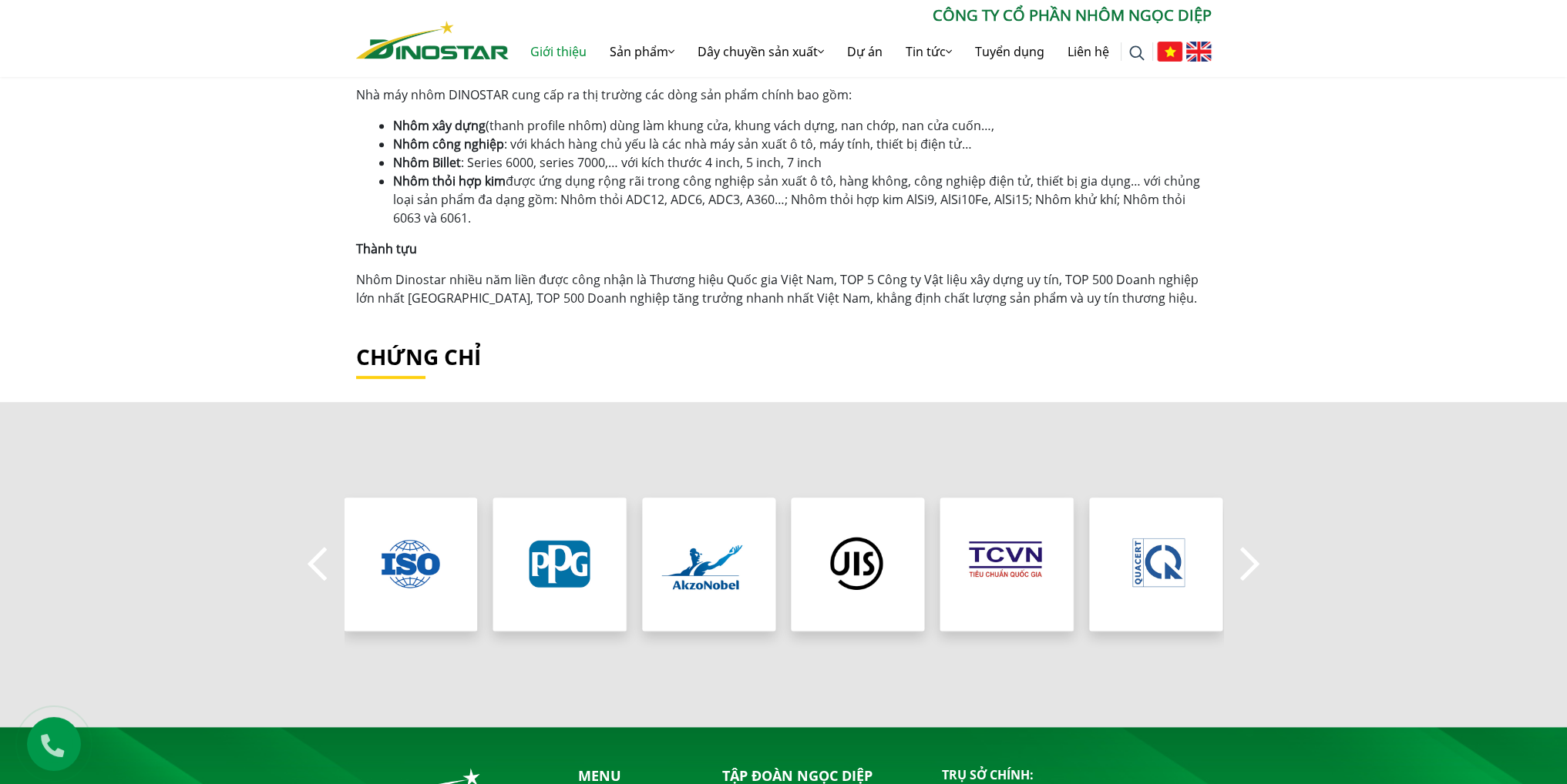
drag, startPoint x: 1408, startPoint y: 623, endPoint x: 1382, endPoint y: 583, distance: 47.7
click at [1412, 617] on div "Previous" at bounding box center [784, 564] width 1567 height 325
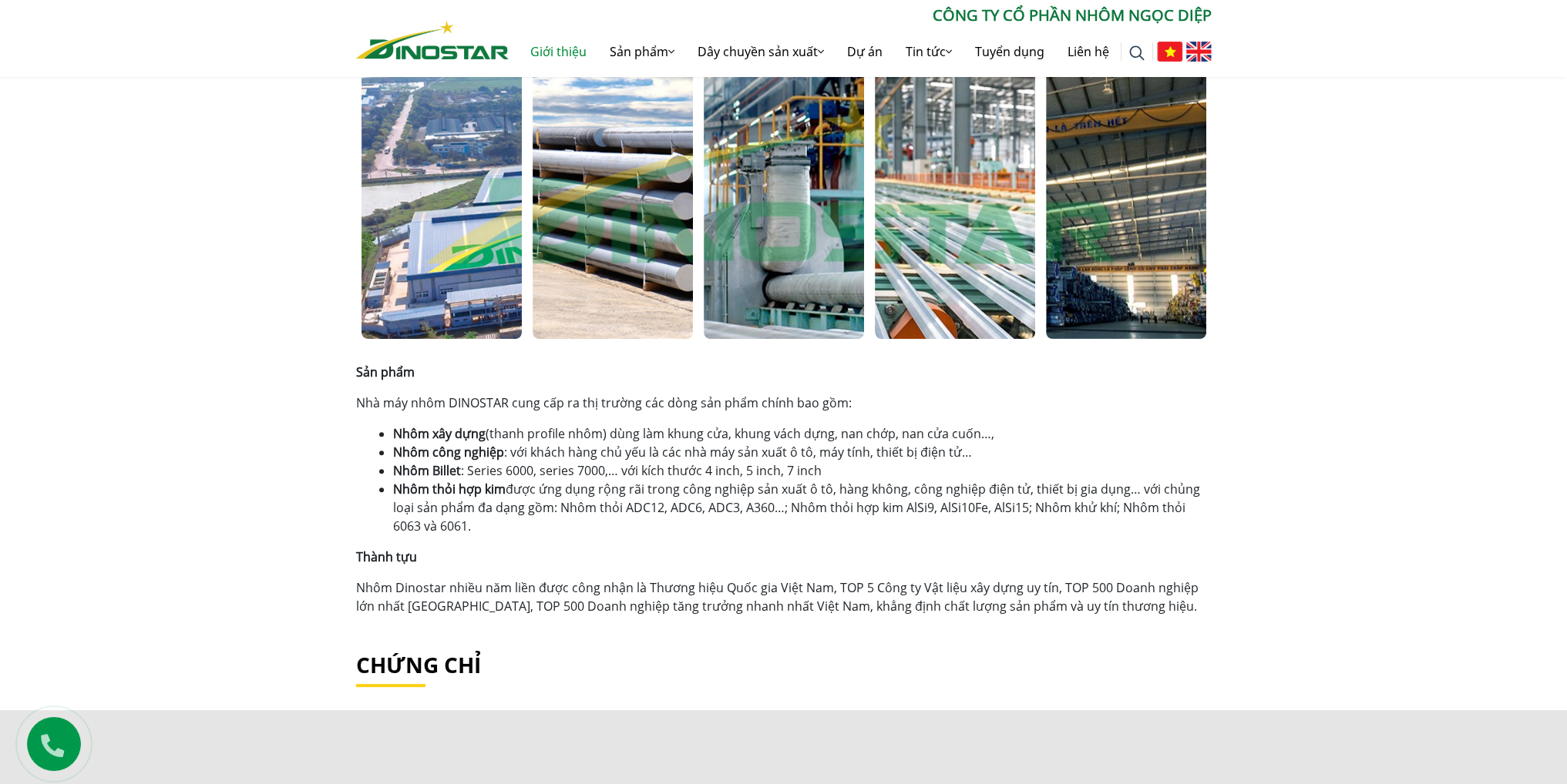
scroll to position [1155, 0]
